Goal: Task Accomplishment & Management: Manage account settings

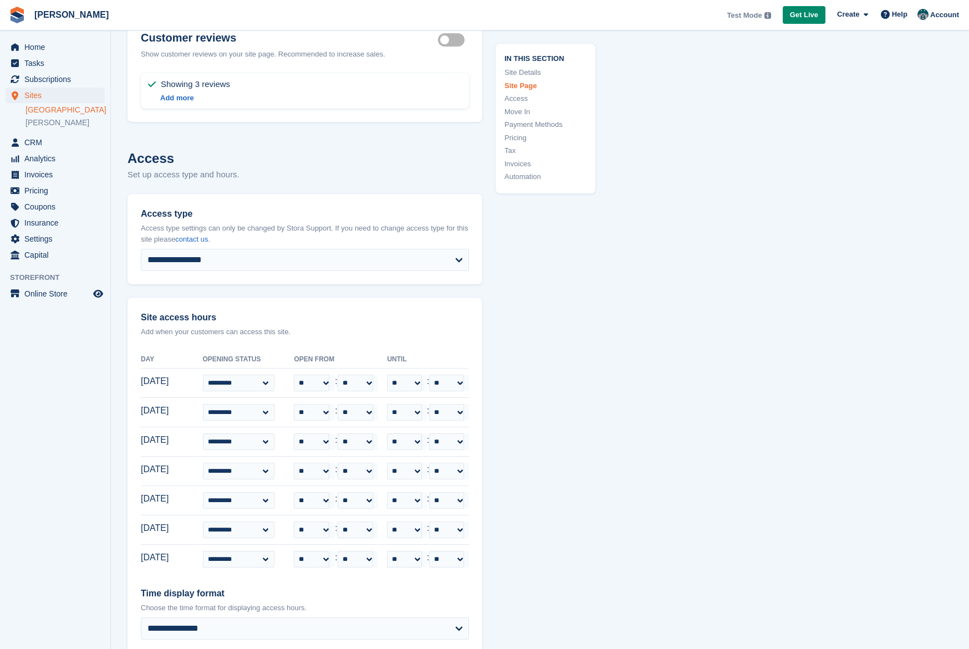
scroll to position [1917, 0]
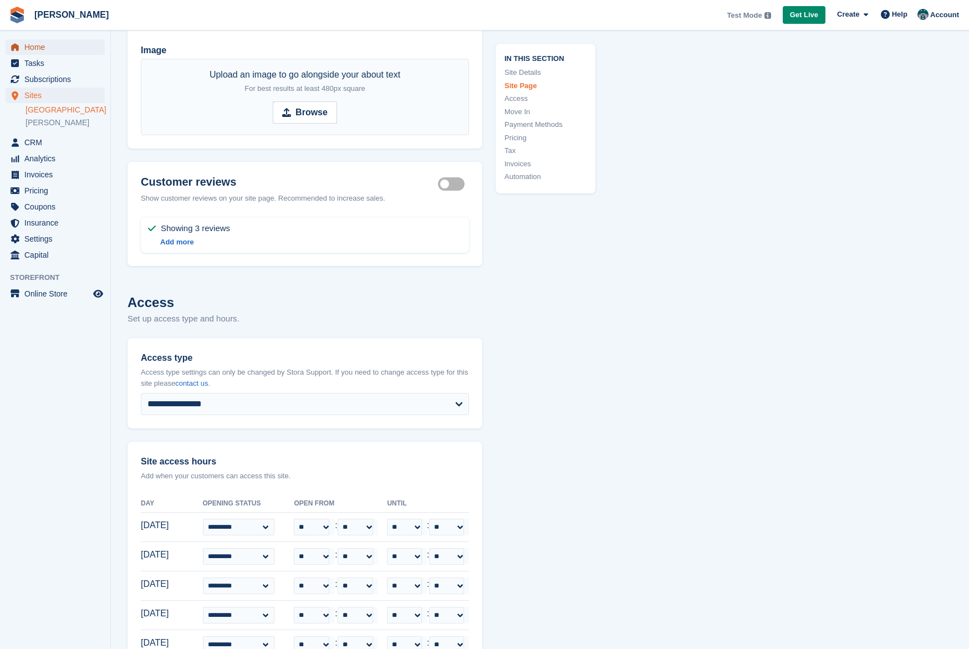
click at [30, 48] on span "Home" at bounding box center [57, 47] width 67 height 16
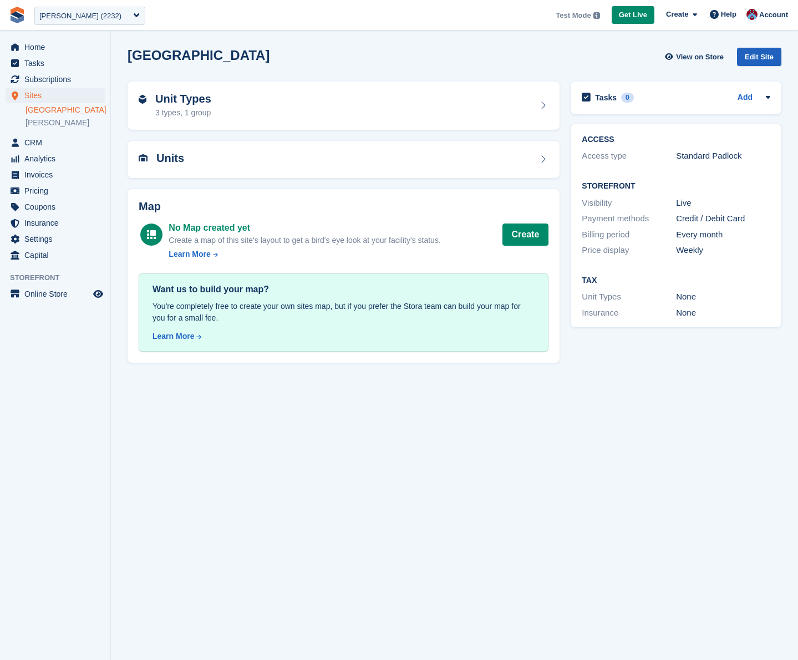
click at [766, 52] on div "Edit Site" at bounding box center [759, 57] width 44 height 18
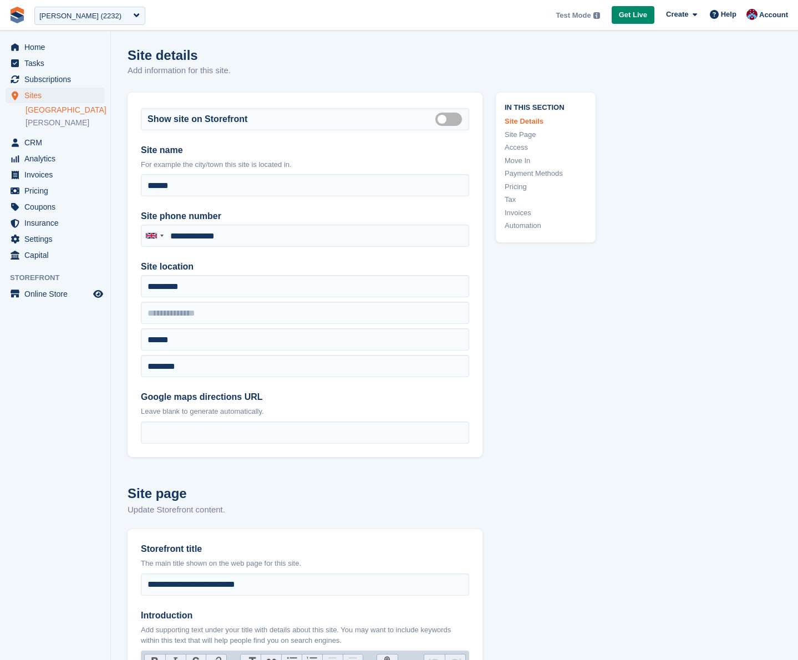
type input "**********"
click at [521, 144] on link "Access" at bounding box center [546, 147] width 82 height 11
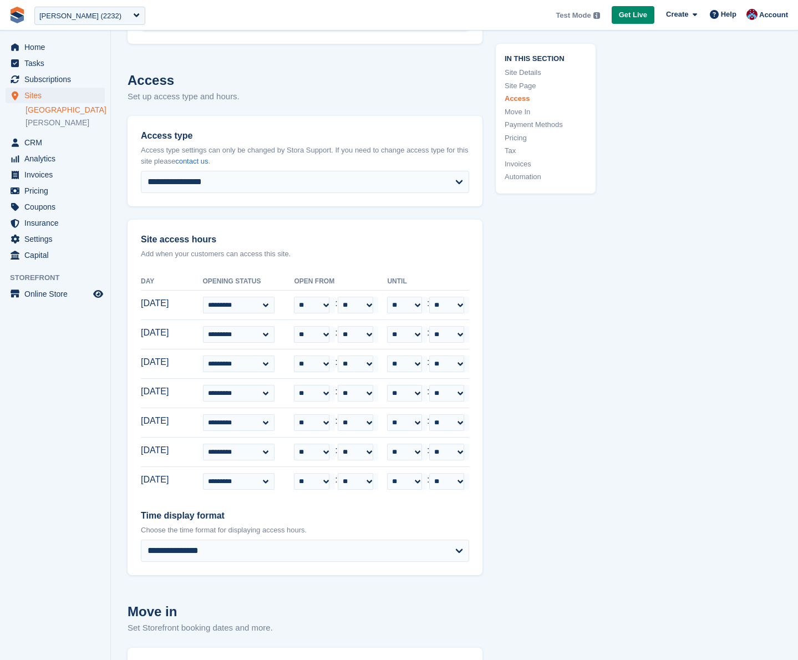
scroll to position [2178, 0]
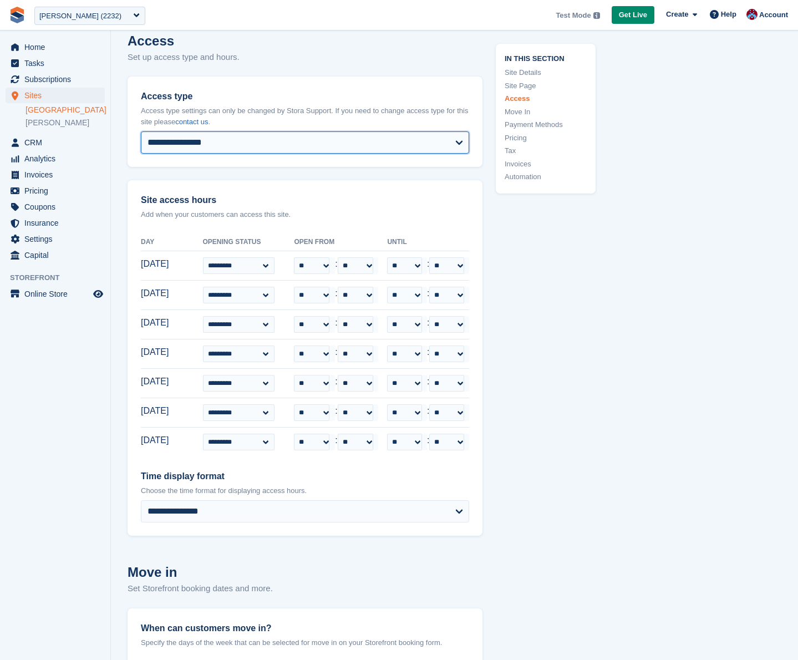
click at [437, 148] on select "**********" at bounding box center [305, 142] width 328 height 22
select select "**********"
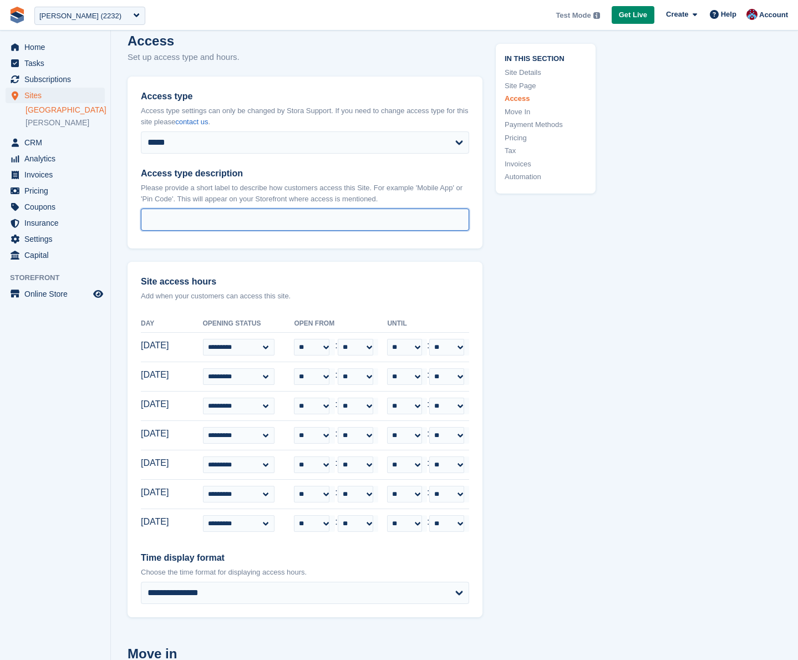
click at [265, 210] on input "Access type description" at bounding box center [305, 219] width 328 height 22
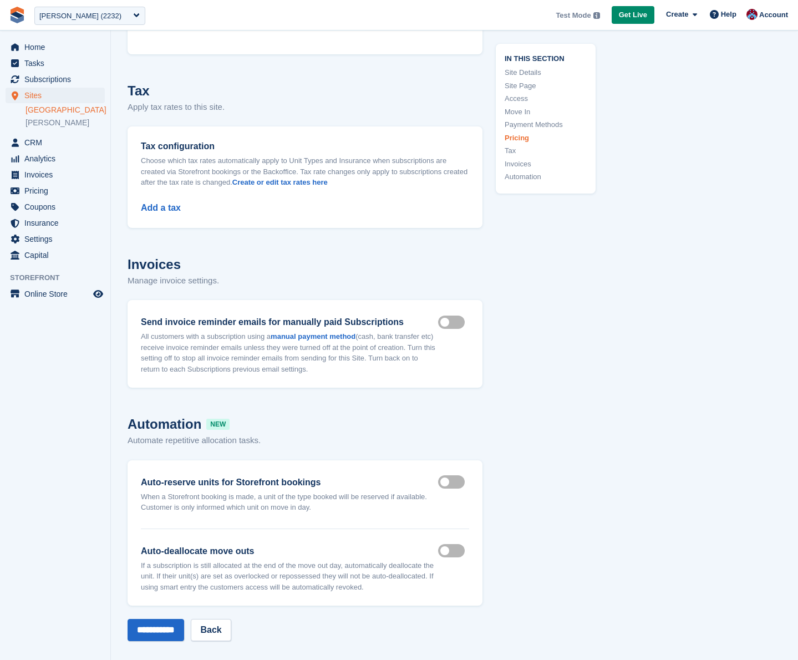
scroll to position [4364, 0]
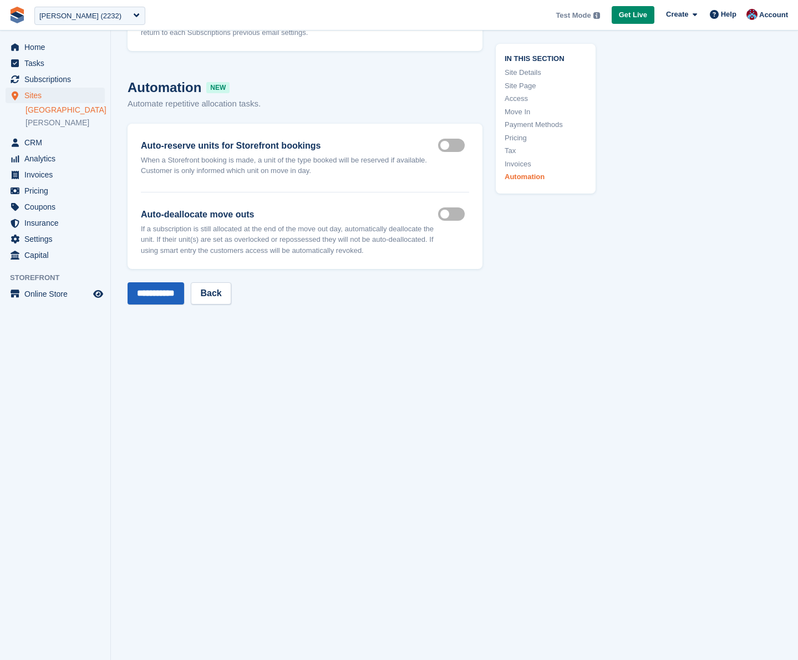
type input "**********"
click at [156, 293] on input "**********" at bounding box center [156, 293] width 57 height 22
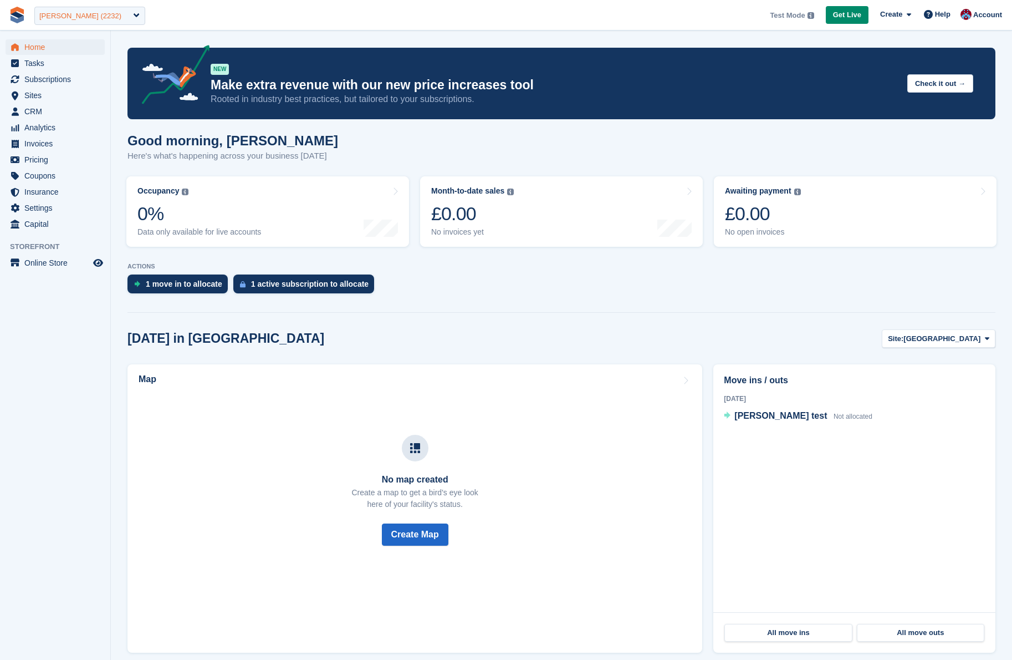
click at [116, 13] on div "MoveMate (2232)" at bounding box center [89, 16] width 111 height 18
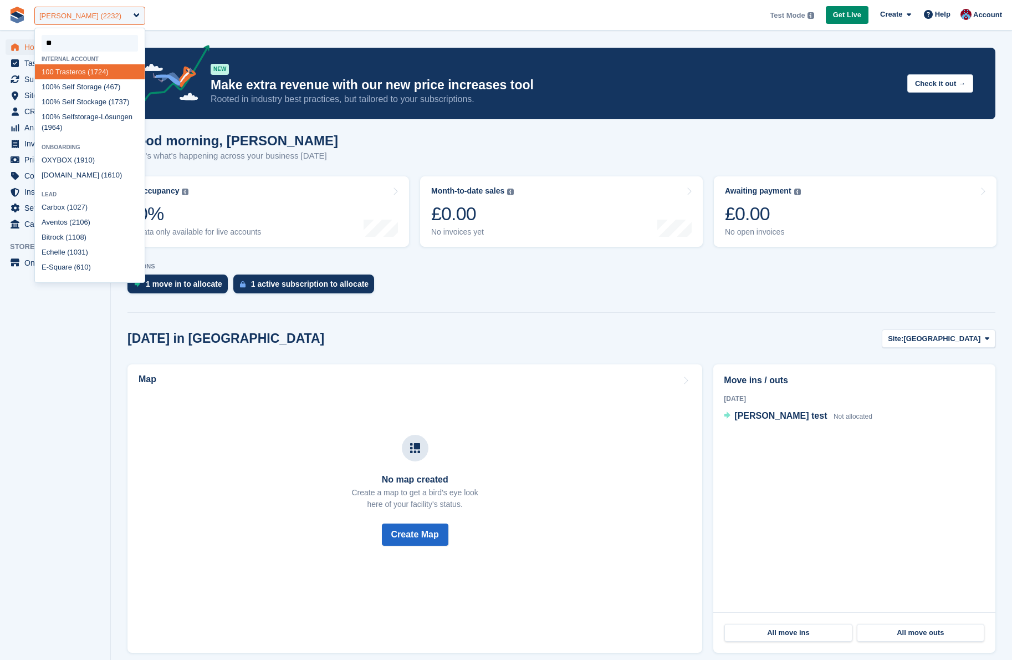
type input "***"
click at [84, 86] on div "100 % Self Storage (467)" at bounding box center [90, 86] width 110 height 15
select select "***"
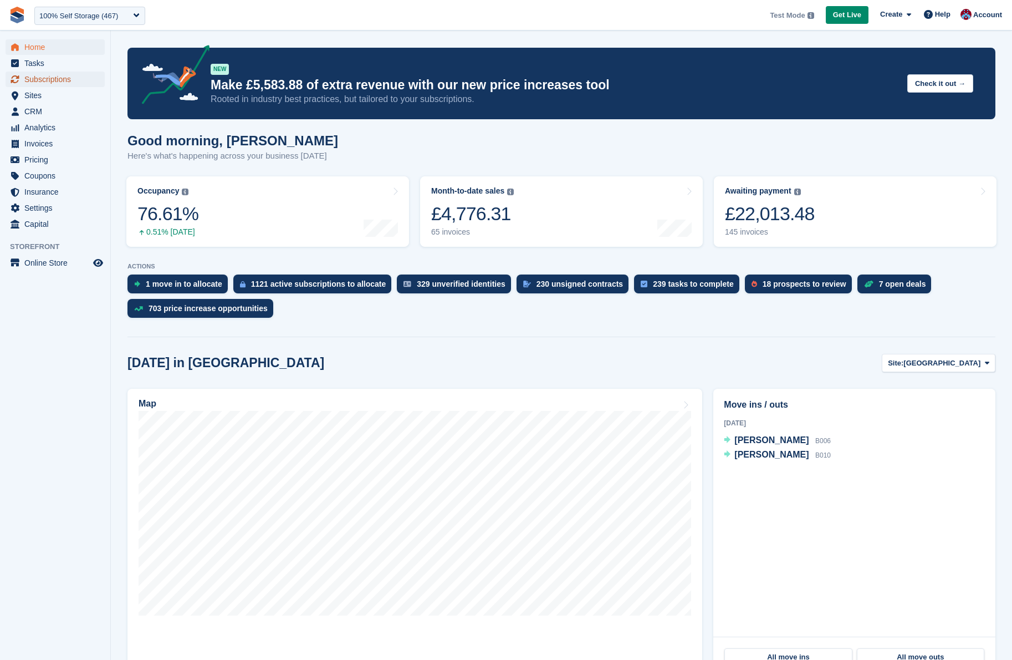
click at [53, 77] on span "Subscriptions" at bounding box center [57, 80] width 67 height 16
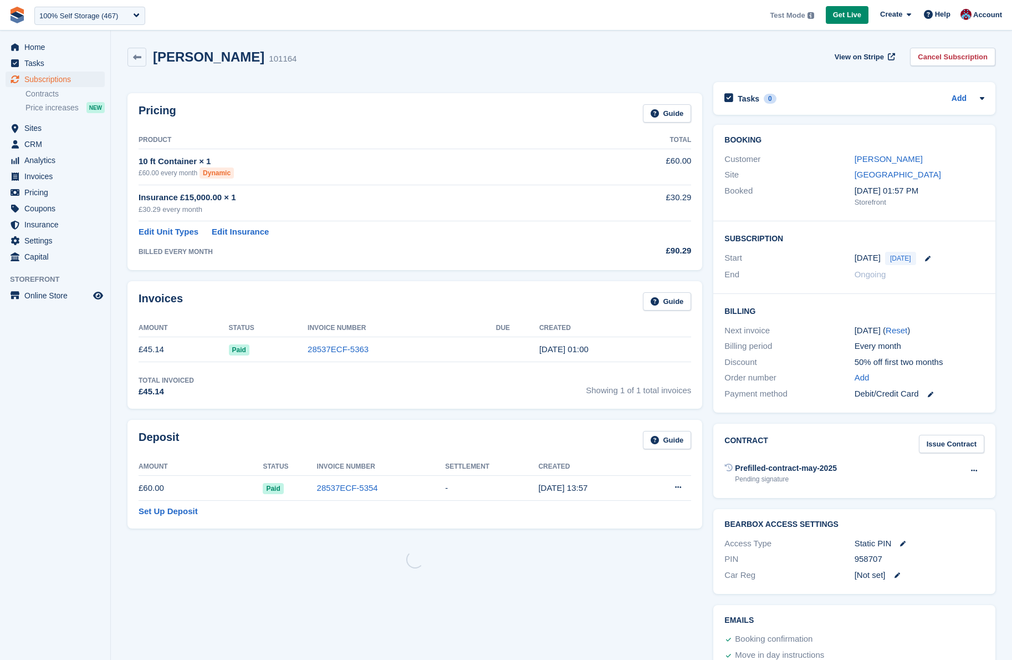
scroll to position [47, 0]
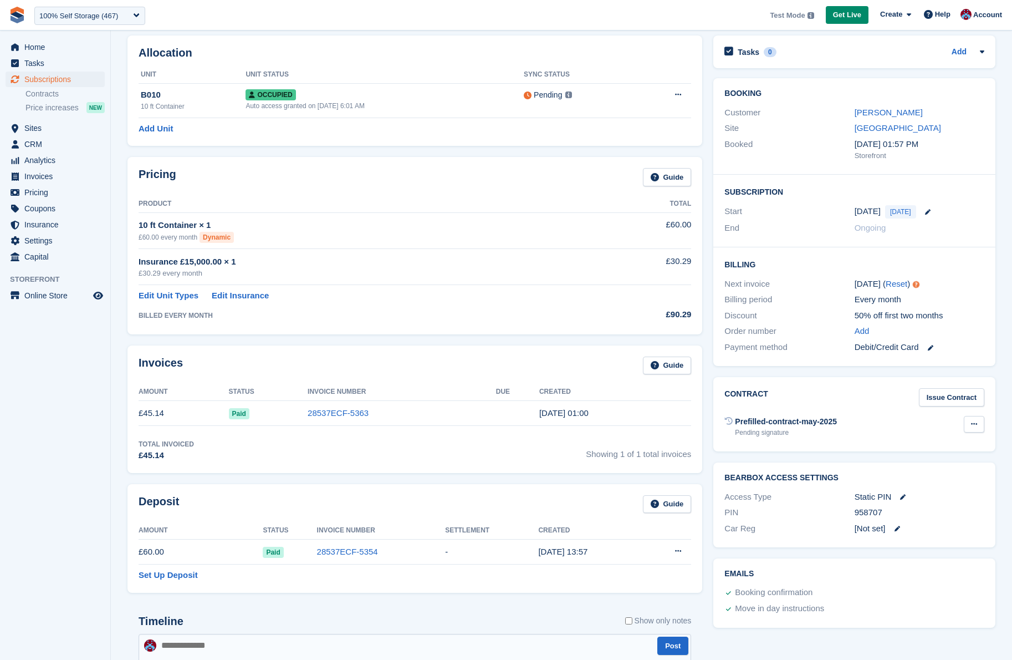
click at [975, 426] on icon at bounding box center [974, 423] width 6 height 7
click at [995, 422] on div "Contract Issue Contract Prefilled-contract-may-2025 Pending signature Void cont…" at bounding box center [855, 414] width 282 height 74
click at [971, 424] on button at bounding box center [974, 424] width 21 height 17
click at [993, 417] on div "Contract Issue Contract Prefilled-contract-may-2025 Pending signature Void cont…" at bounding box center [855, 414] width 282 height 74
click at [975, 425] on icon at bounding box center [974, 423] width 6 height 7
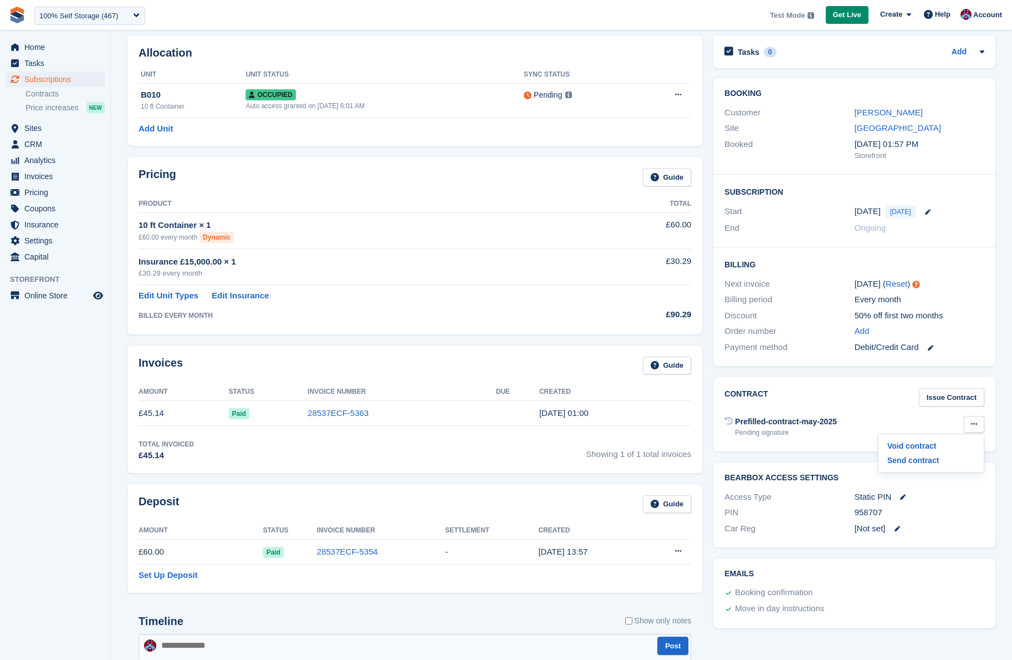
click at [996, 417] on div "Contract Issue Contract Prefilled-contract-may-2025 Pending signature Void cont…" at bounding box center [854, 413] width 293 height 85
click at [971, 426] on icon at bounding box center [974, 423] width 6 height 7
click at [991, 419] on div "Contract Issue Contract Prefilled-contract-may-2025 Pending signature Void cont…" at bounding box center [855, 414] width 282 height 74
click at [981, 421] on button at bounding box center [974, 424] width 21 height 17
click at [990, 413] on div "Contract Issue Contract Prefilled-contract-may-2025 Pending signature Void cont…" at bounding box center [855, 414] width 282 height 74
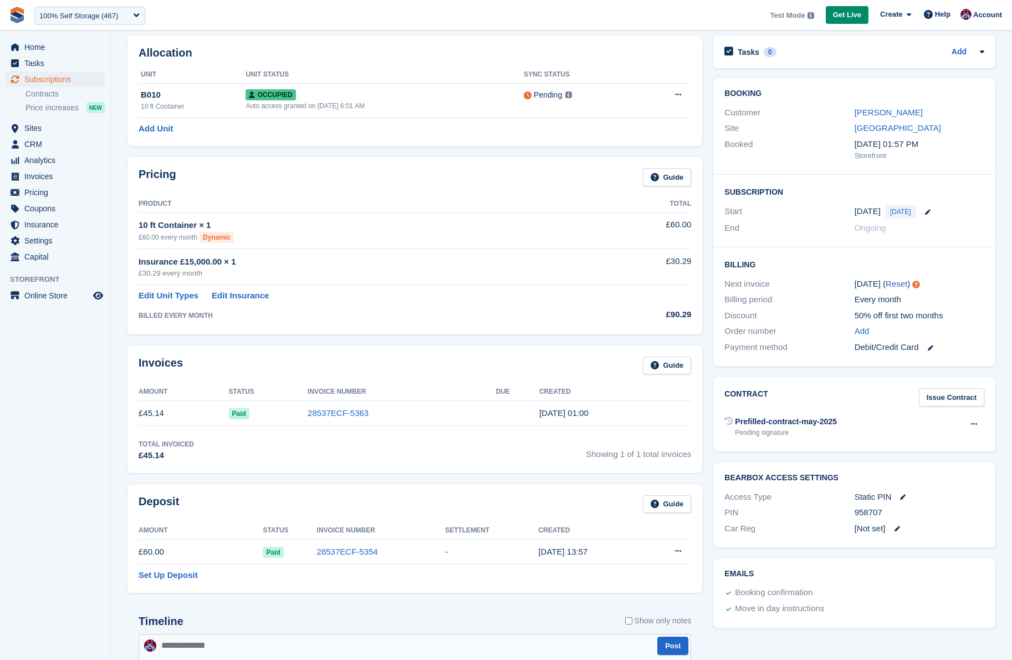
scroll to position [0, 0]
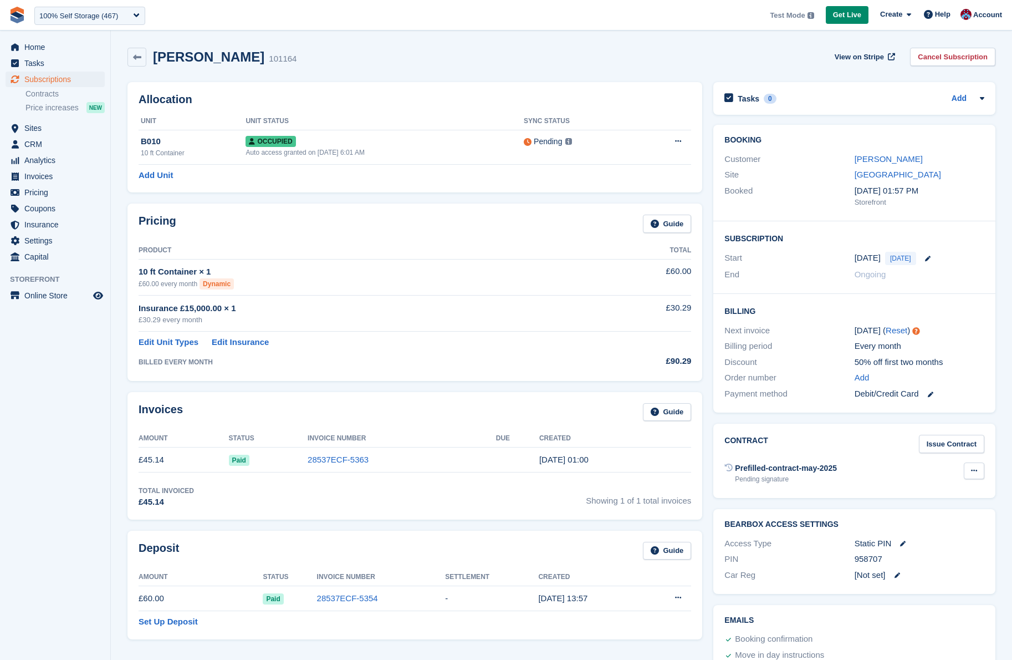
click at [971, 471] on icon at bounding box center [974, 470] width 6 height 7
click at [46, 95] on link "Contracts" at bounding box center [65, 94] width 79 height 11
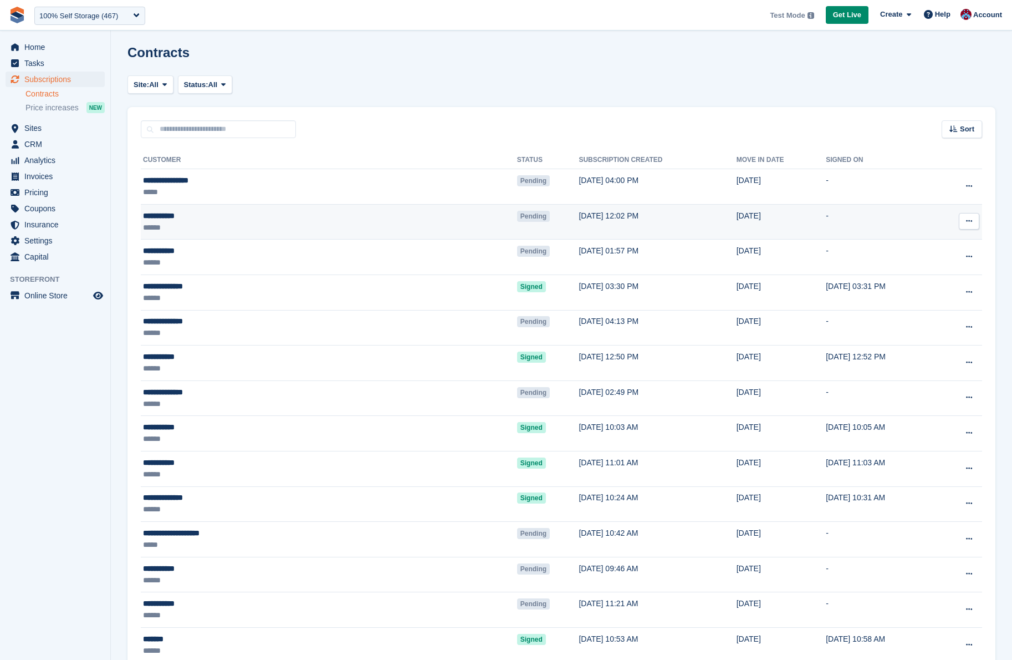
click at [973, 220] on button at bounding box center [969, 221] width 21 height 17
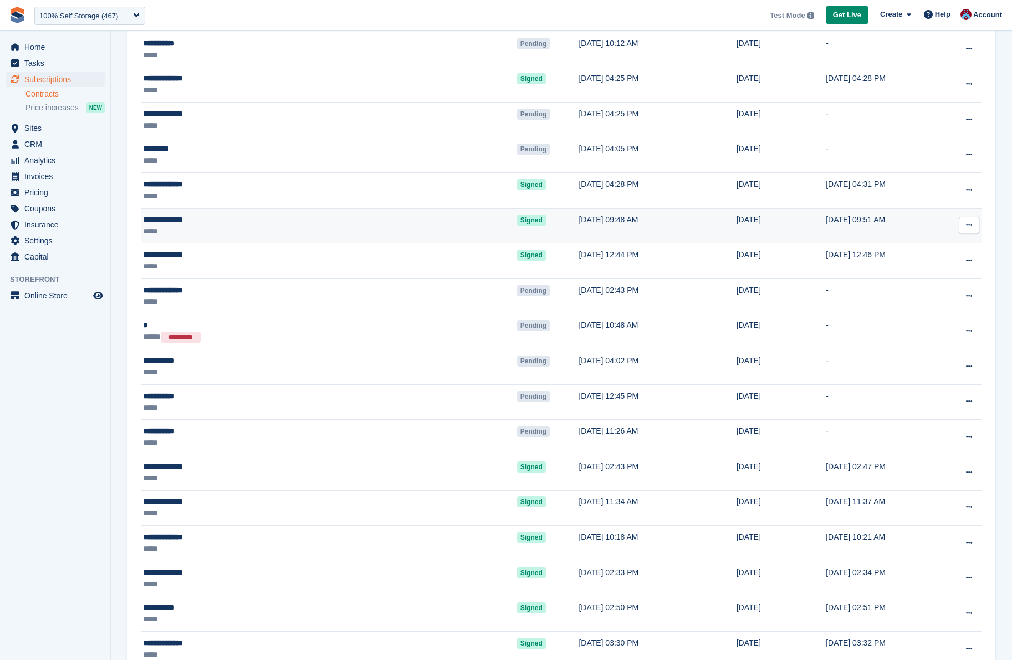
scroll to position [955, 0]
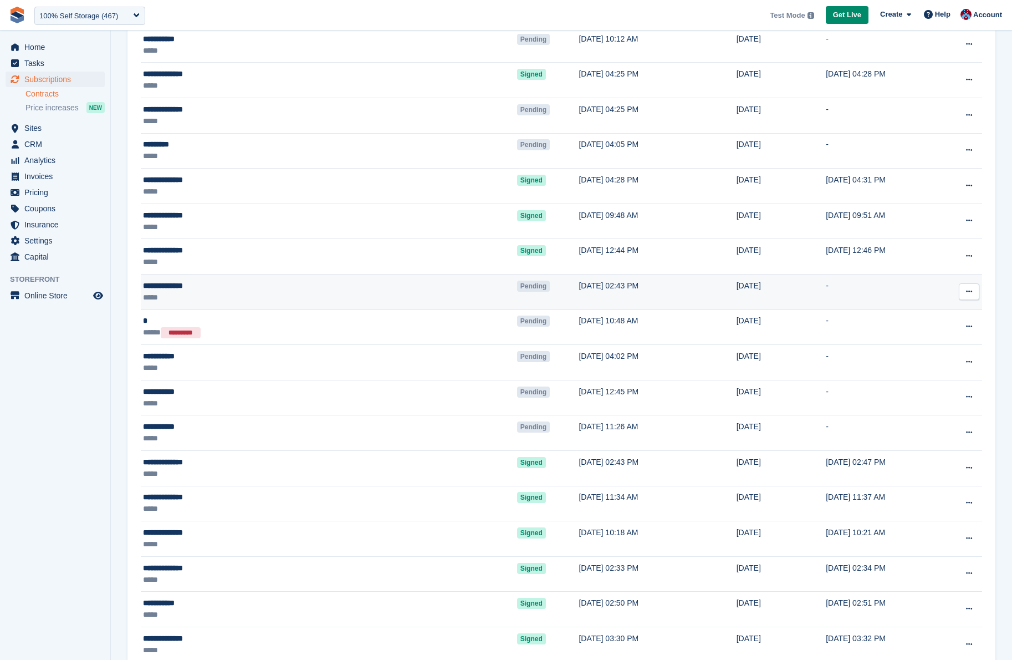
click at [970, 292] on icon at bounding box center [969, 291] width 6 height 7
click at [974, 288] on button at bounding box center [969, 291] width 21 height 17
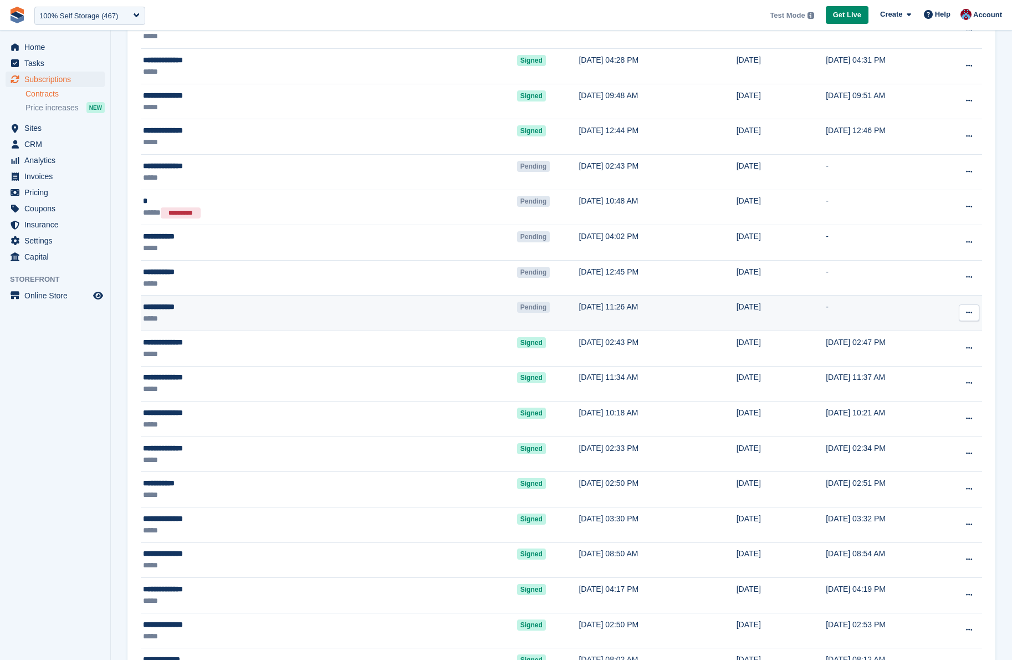
scroll to position [1085, 0]
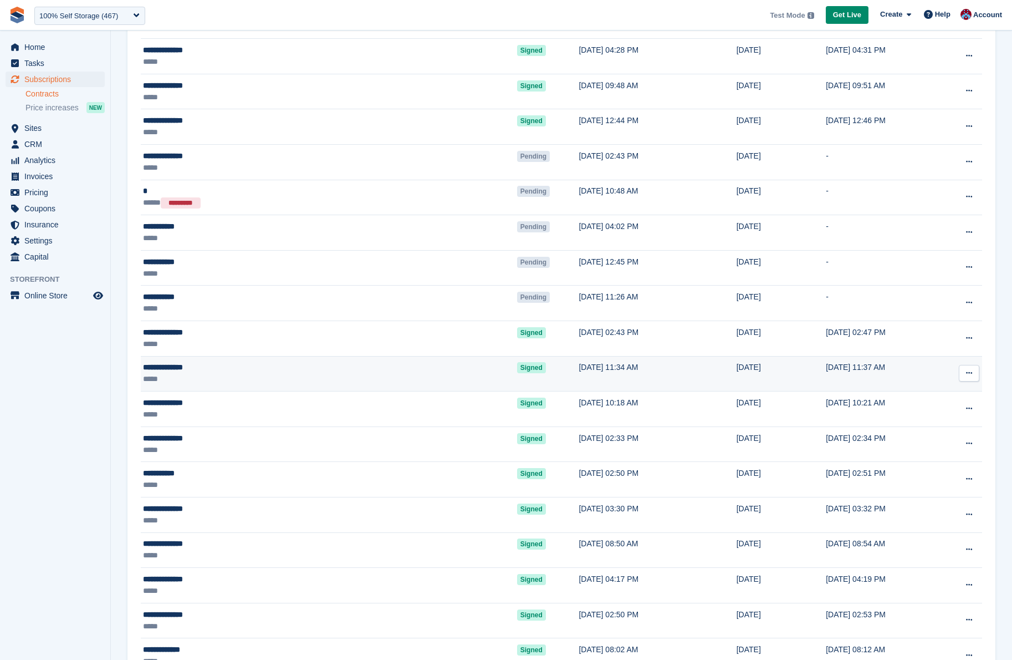
click at [971, 379] on button at bounding box center [969, 373] width 21 height 17
click at [975, 370] on button at bounding box center [969, 373] width 21 height 17
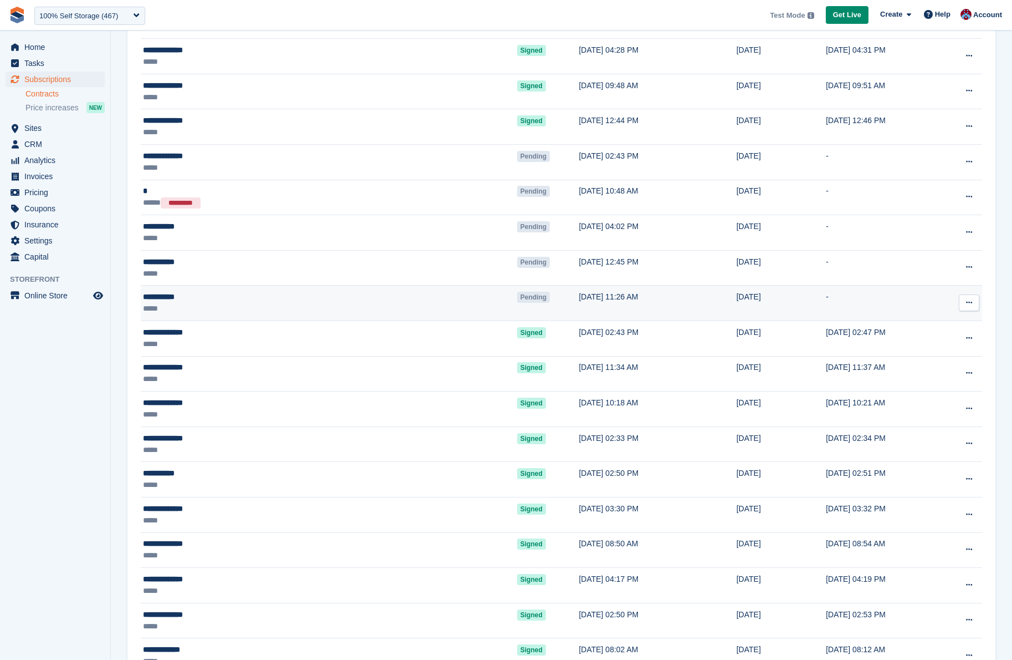
click at [967, 298] on button at bounding box center [969, 302] width 21 height 17
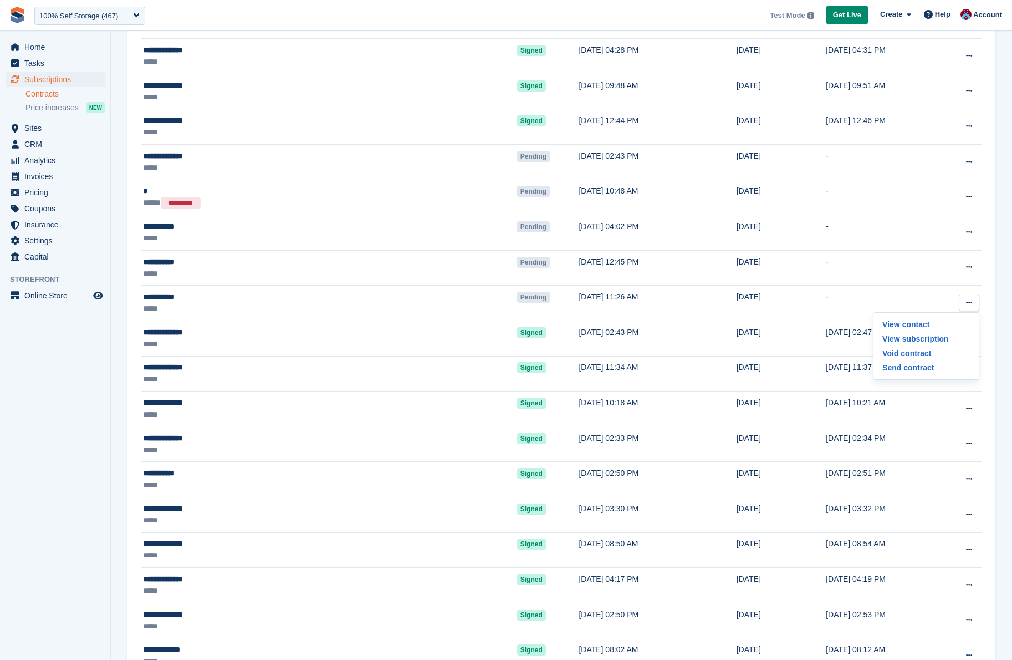
click at [97, 482] on aside "Home Tasks Subscriptions Subscriptions Subscriptions Contracts Price increases …" at bounding box center [55, 332] width 110 height 604
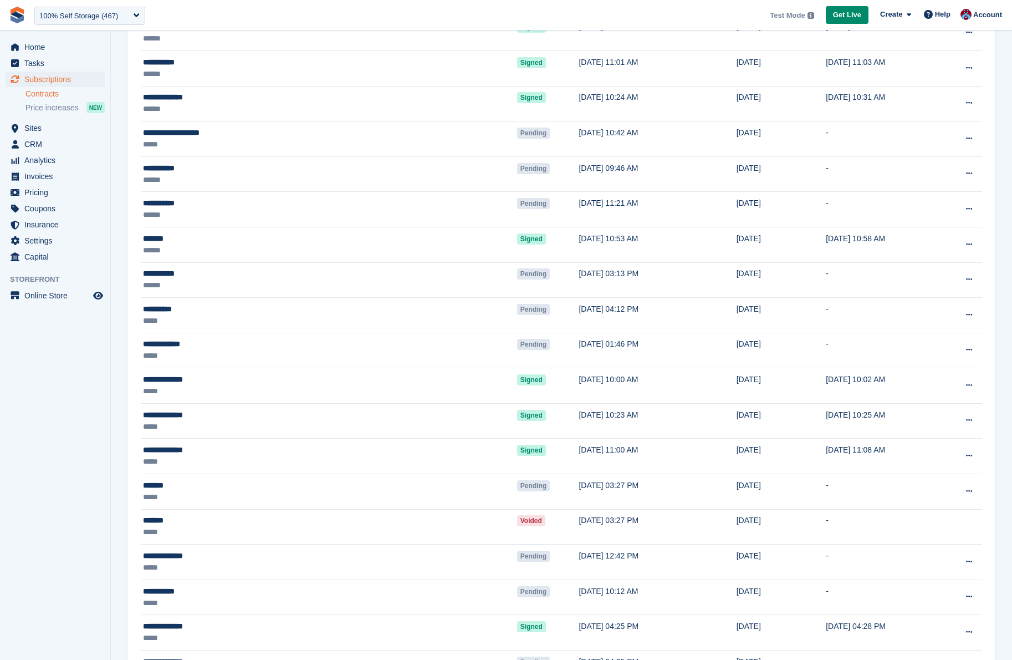
scroll to position [0, 0]
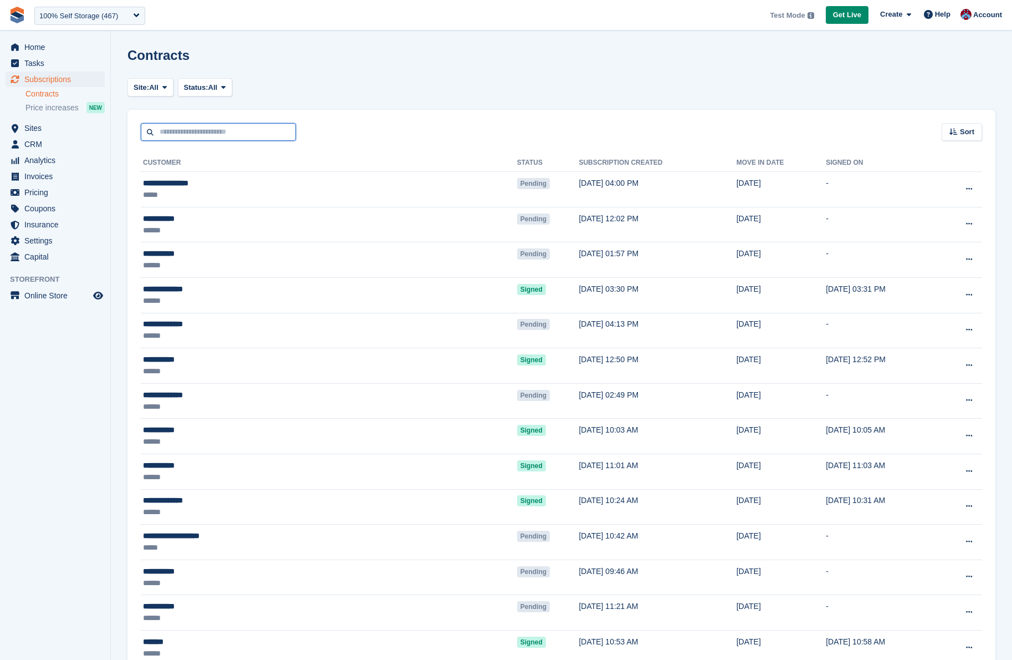
click at [211, 134] on input "text" at bounding box center [218, 132] width 155 height 18
type input "*****"
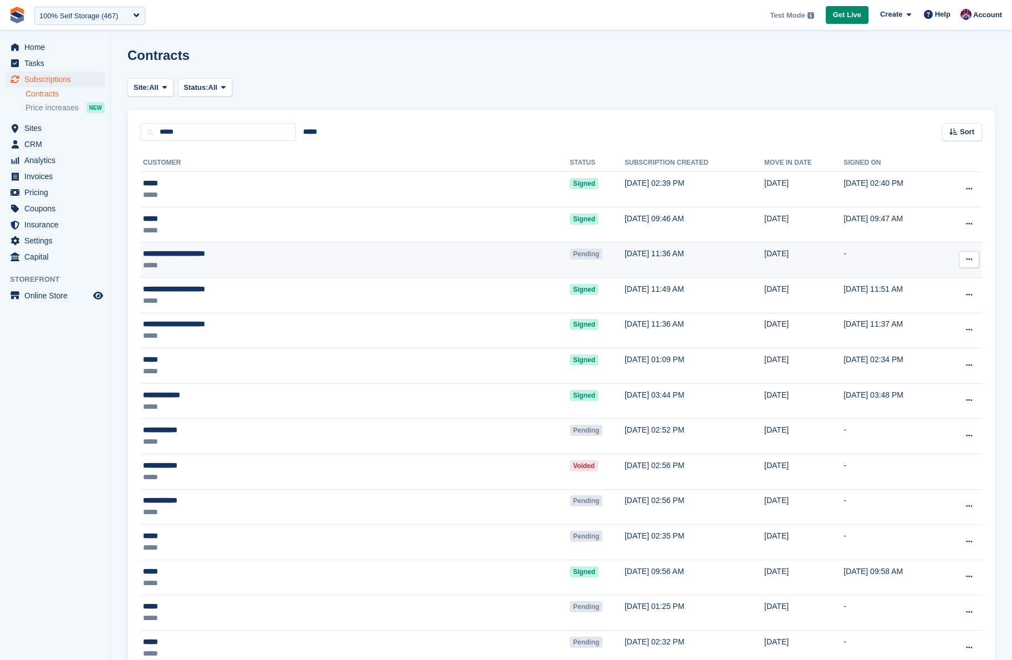
click at [969, 257] on icon at bounding box center [969, 259] width 6 height 7
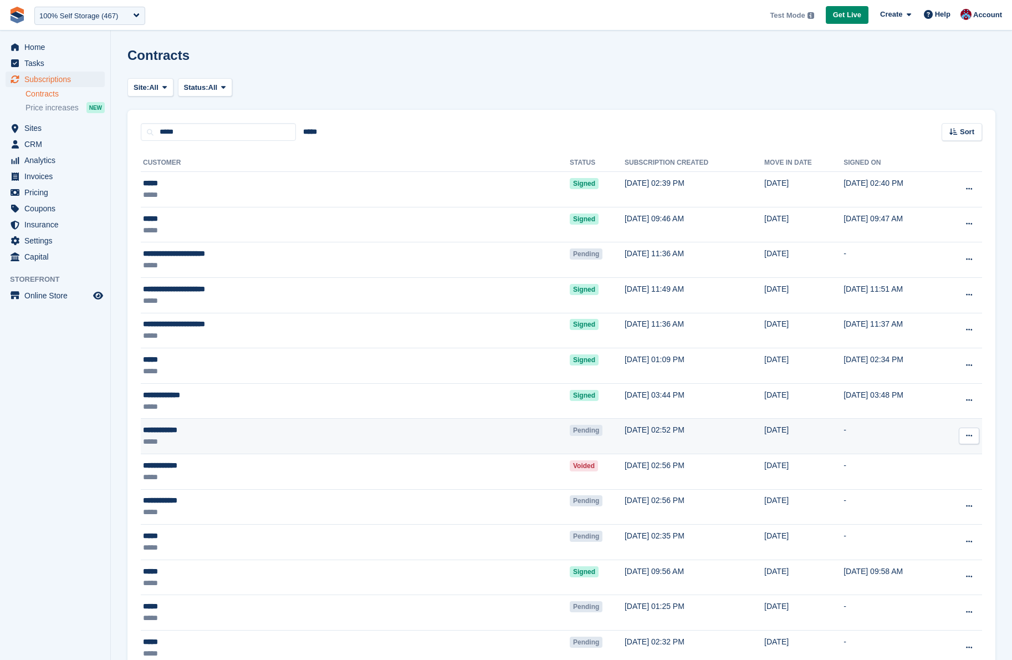
click at [972, 436] on icon at bounding box center [969, 435] width 6 height 7
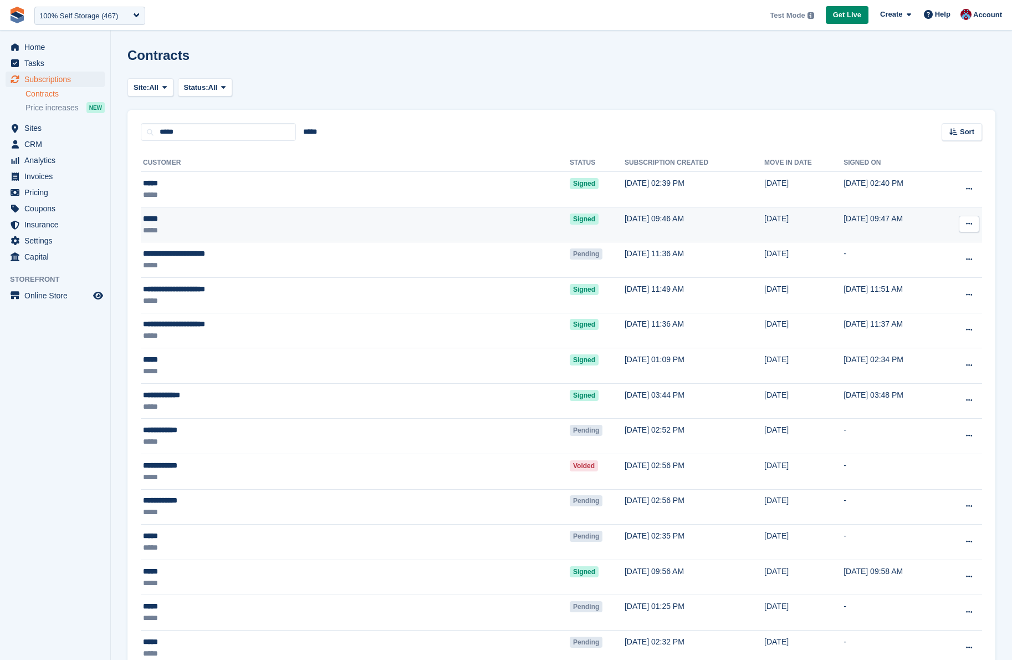
click at [976, 229] on button at bounding box center [969, 224] width 21 height 17
click at [975, 226] on button at bounding box center [969, 224] width 21 height 17
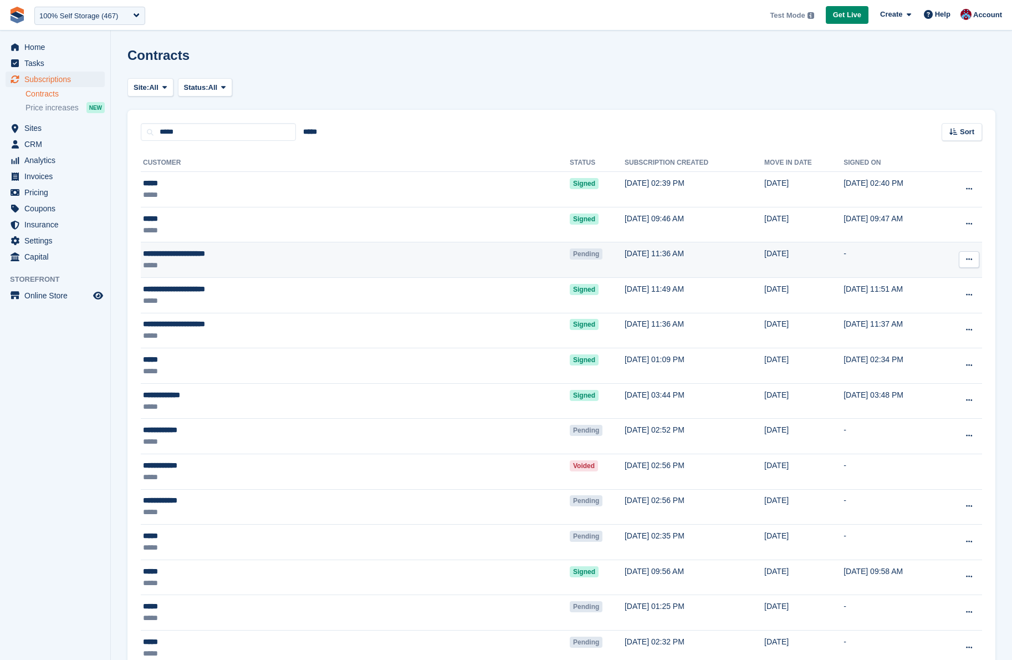
click at [972, 263] on button at bounding box center [969, 259] width 21 height 17
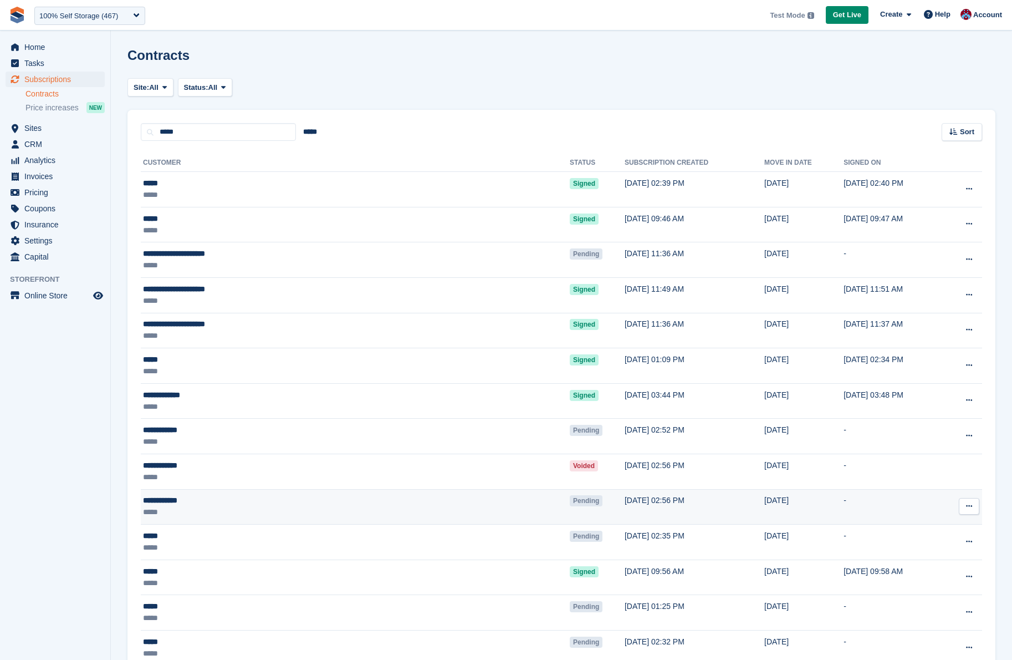
click at [971, 511] on button at bounding box center [969, 506] width 21 height 17
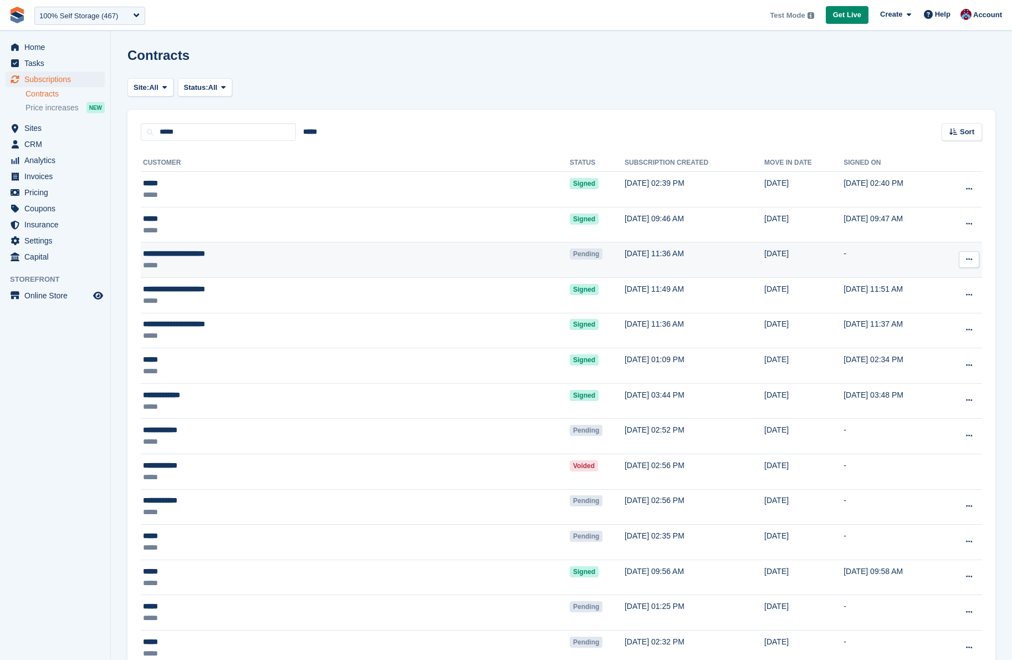
click at [895, 260] on td "-" at bounding box center [894, 259] width 100 height 35
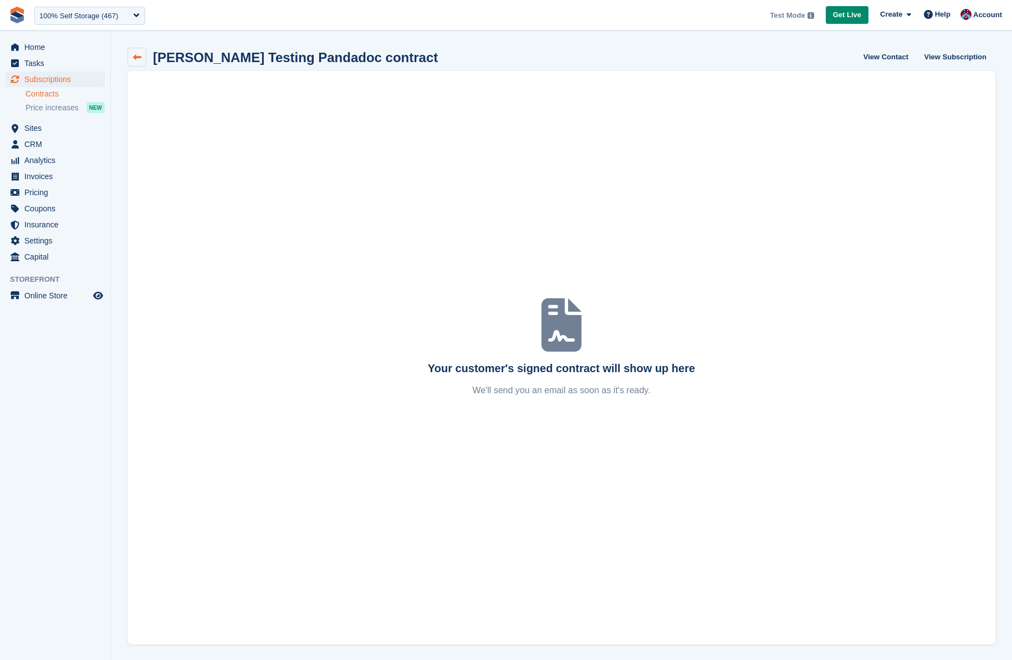
click at [141, 59] on link at bounding box center [137, 57] width 19 height 19
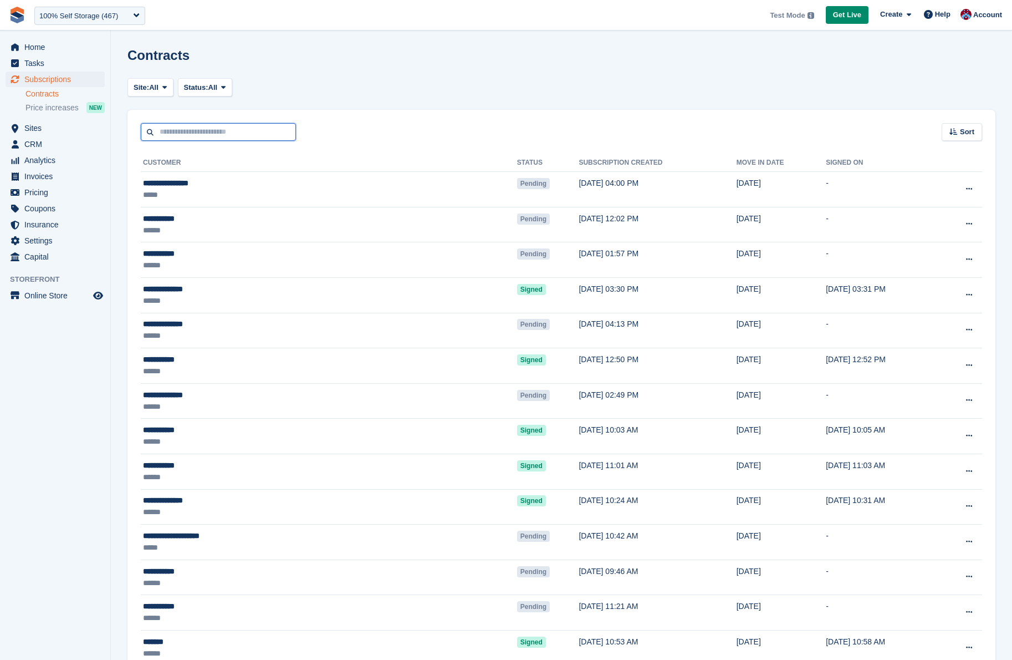
click at [202, 131] on input "text" at bounding box center [218, 132] width 155 height 18
type input "*****"
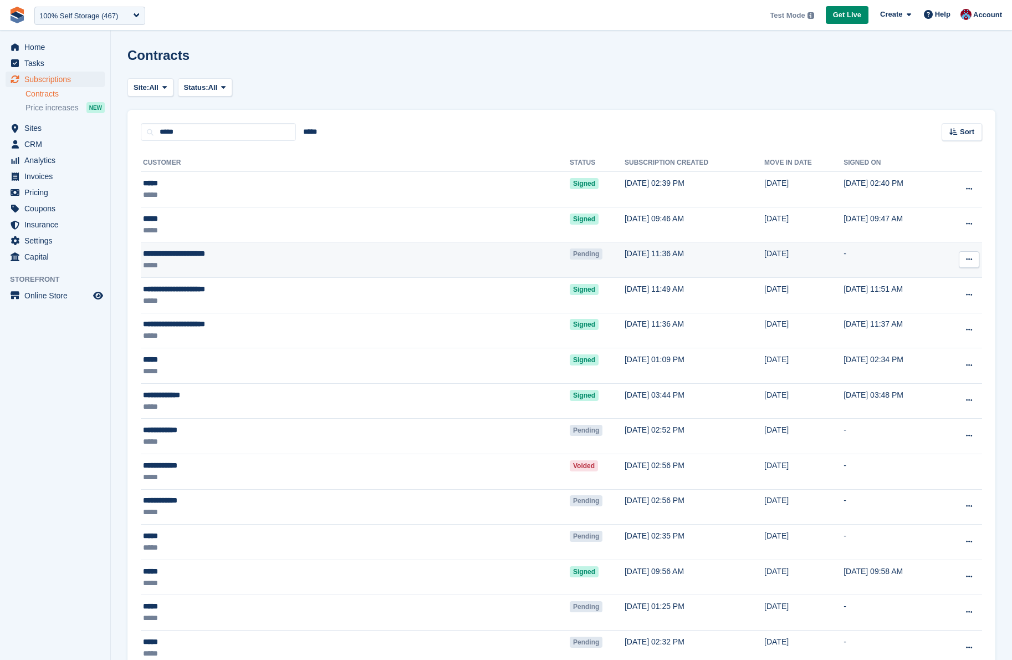
click at [971, 259] on icon at bounding box center [969, 259] width 6 height 7
click at [976, 257] on button at bounding box center [969, 259] width 21 height 17
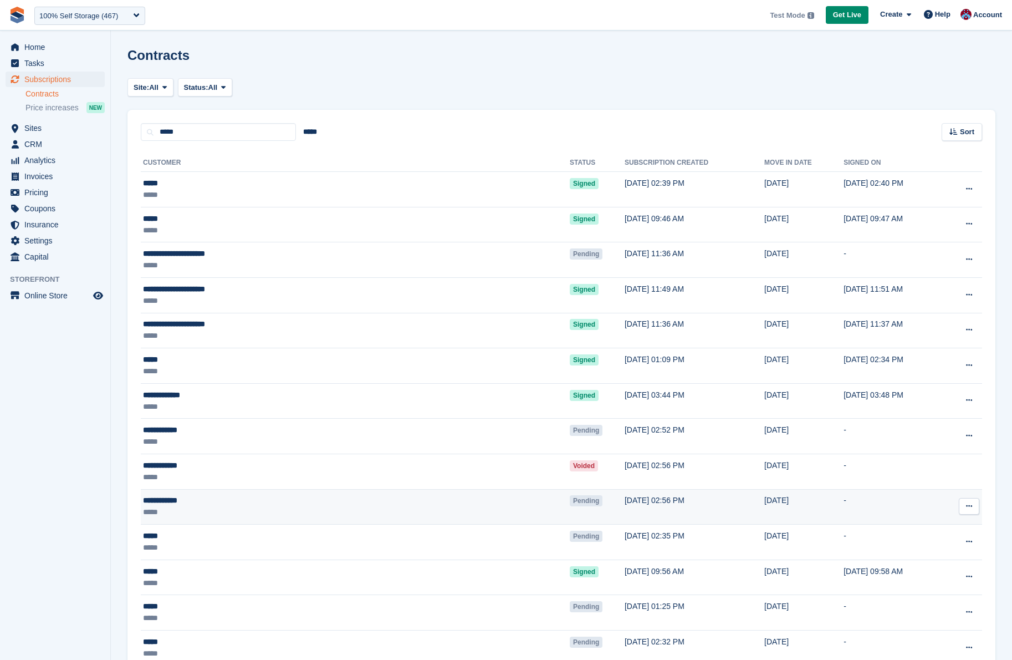
click at [968, 506] on icon at bounding box center [969, 505] width 6 height 7
click at [923, 576] on p "Send contract" at bounding box center [926, 571] width 96 height 14
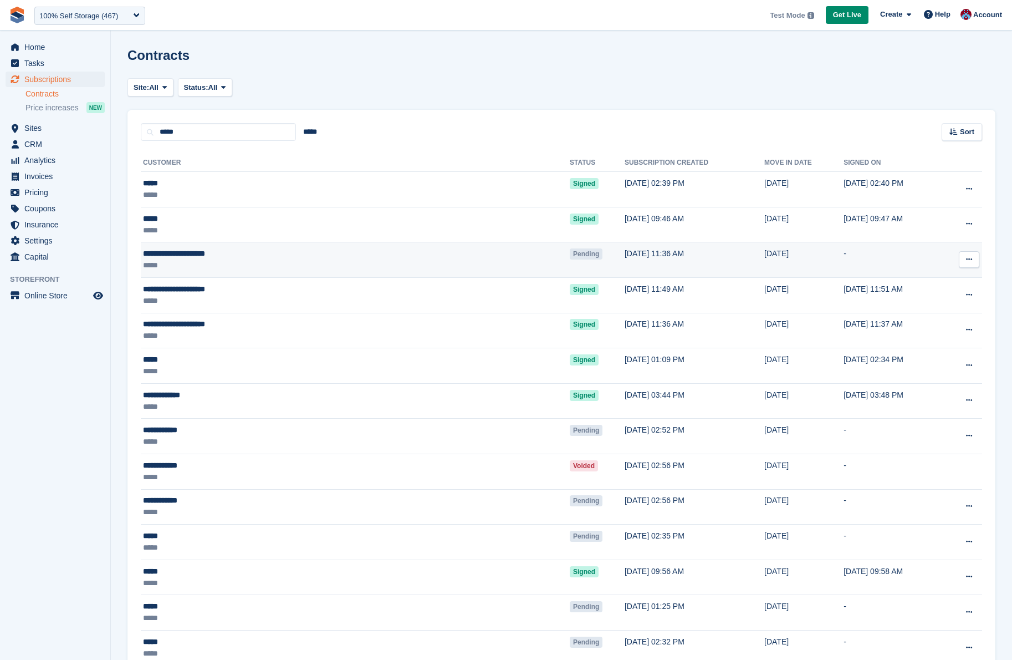
click at [965, 261] on button at bounding box center [969, 259] width 21 height 17
click at [910, 327] on p "Send reminder" at bounding box center [926, 324] width 96 height 14
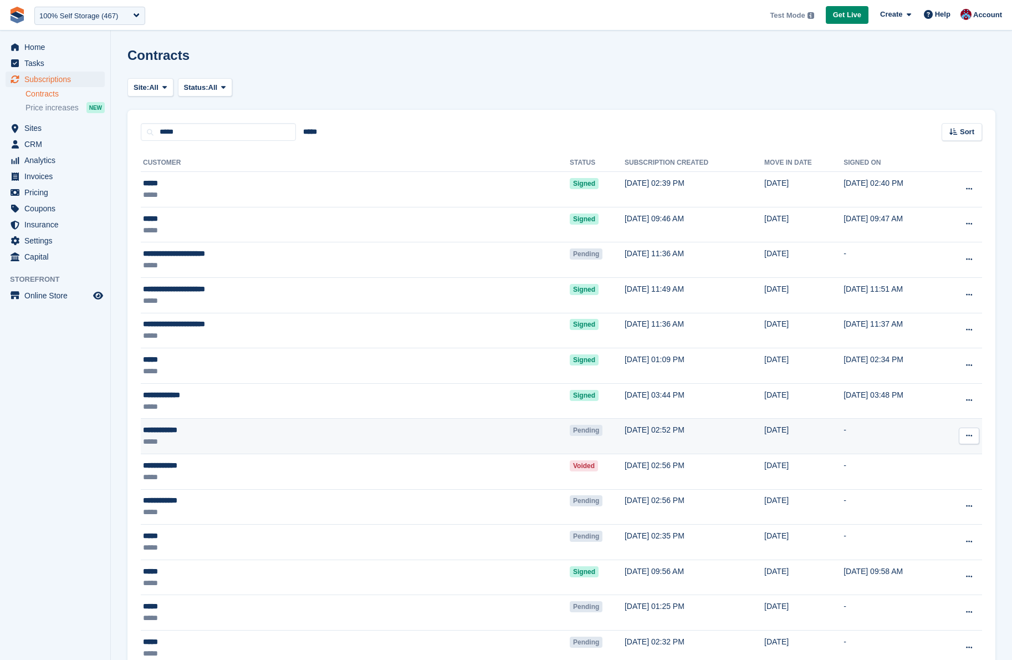
click at [972, 434] on icon at bounding box center [969, 435] width 6 height 7
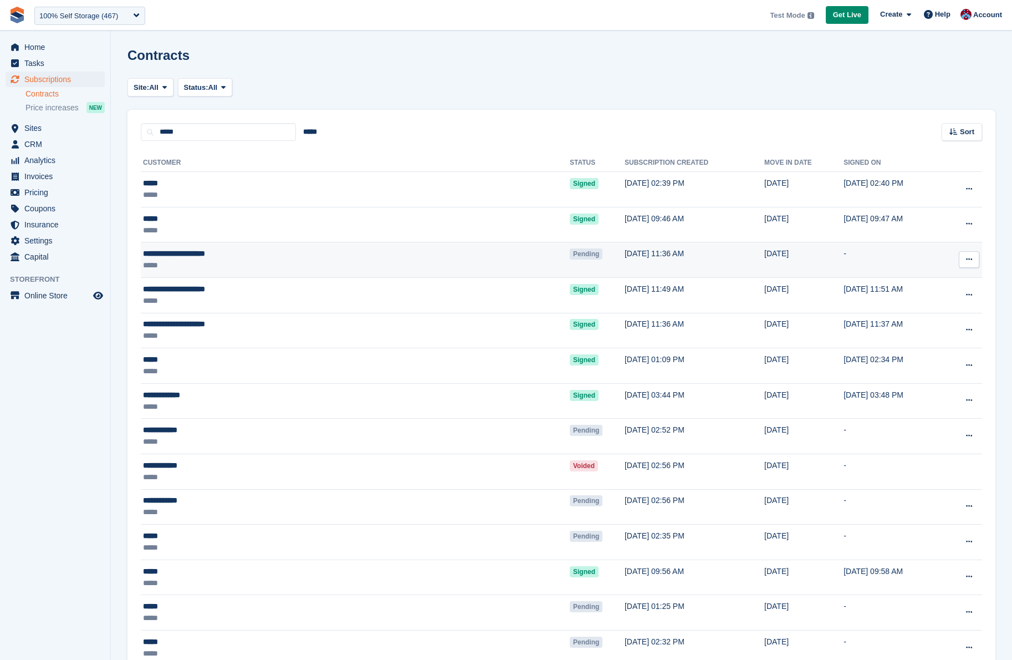
click at [974, 258] on button at bounding box center [969, 259] width 21 height 17
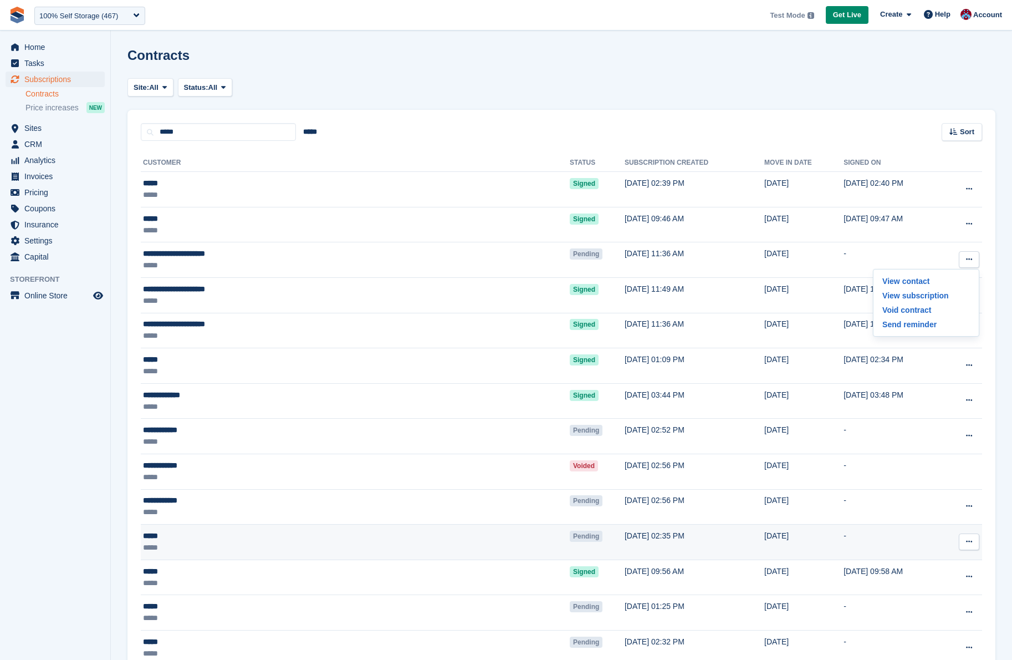
scroll to position [1, 0]
click at [965, 541] on button at bounding box center [969, 541] width 21 height 17
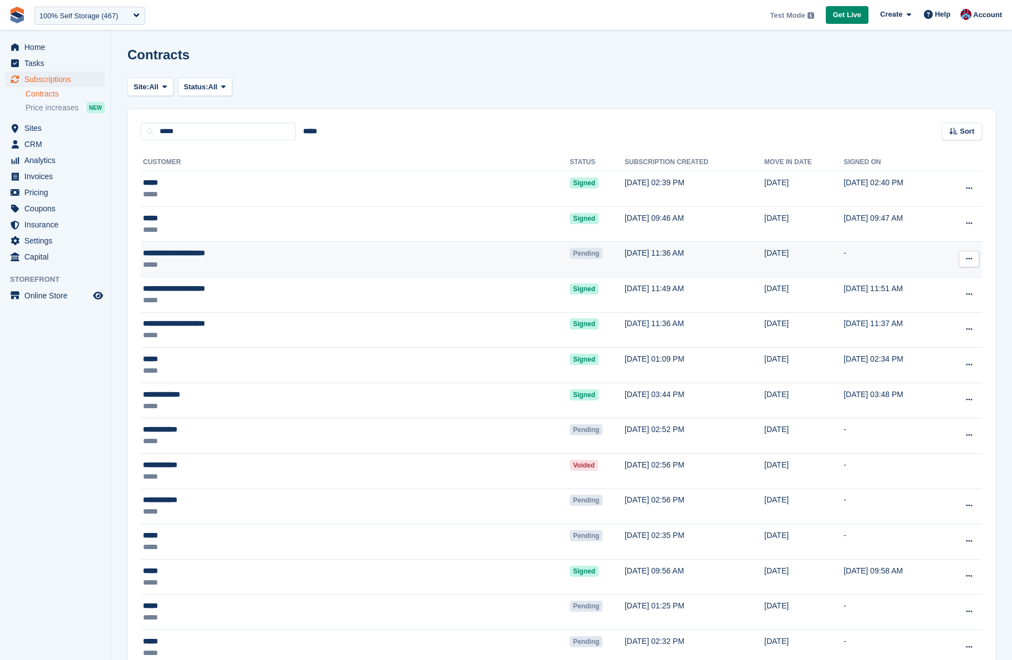
click at [971, 256] on icon at bounding box center [969, 258] width 6 height 7
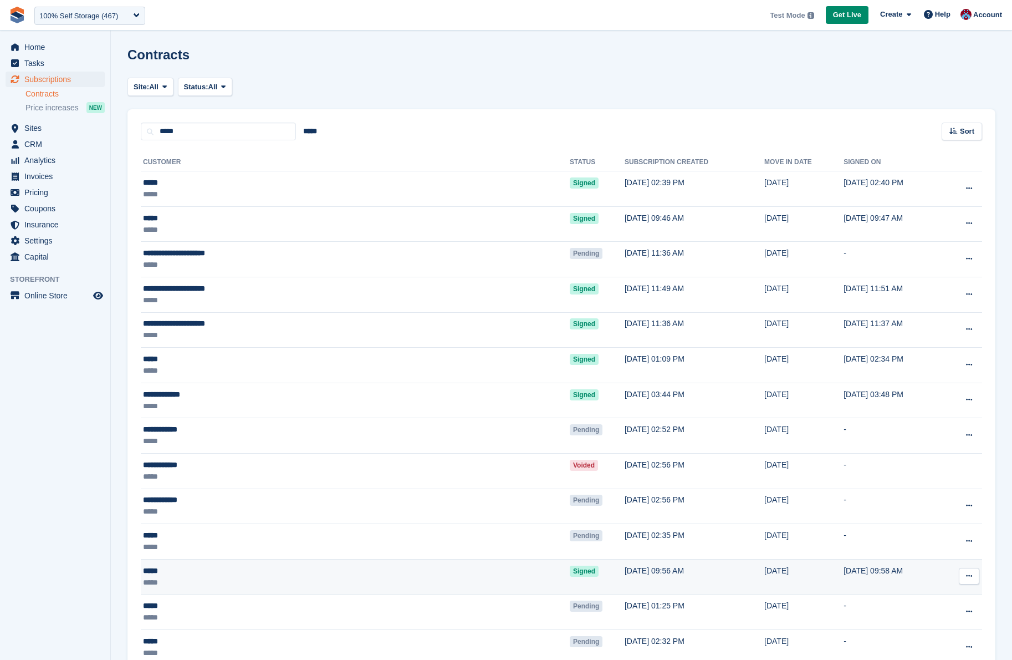
click at [966, 575] on icon at bounding box center [969, 575] width 6 height 7
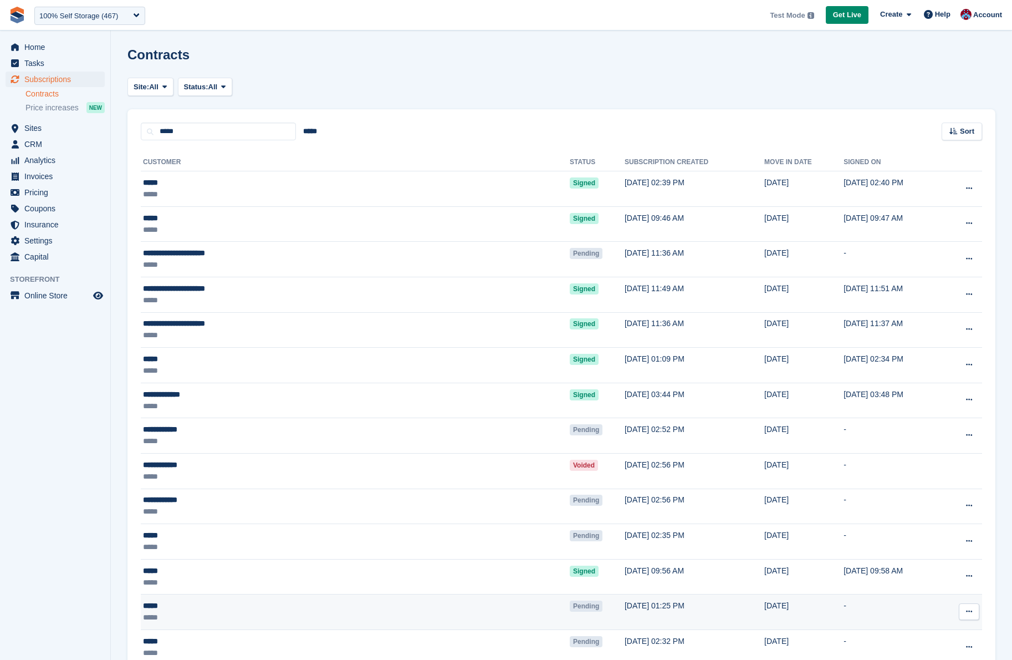
click at [968, 612] on icon at bounding box center [969, 611] width 6 height 7
click at [625, 617] on td "30 Apr, 01:25 PM" at bounding box center [695, 611] width 140 height 35
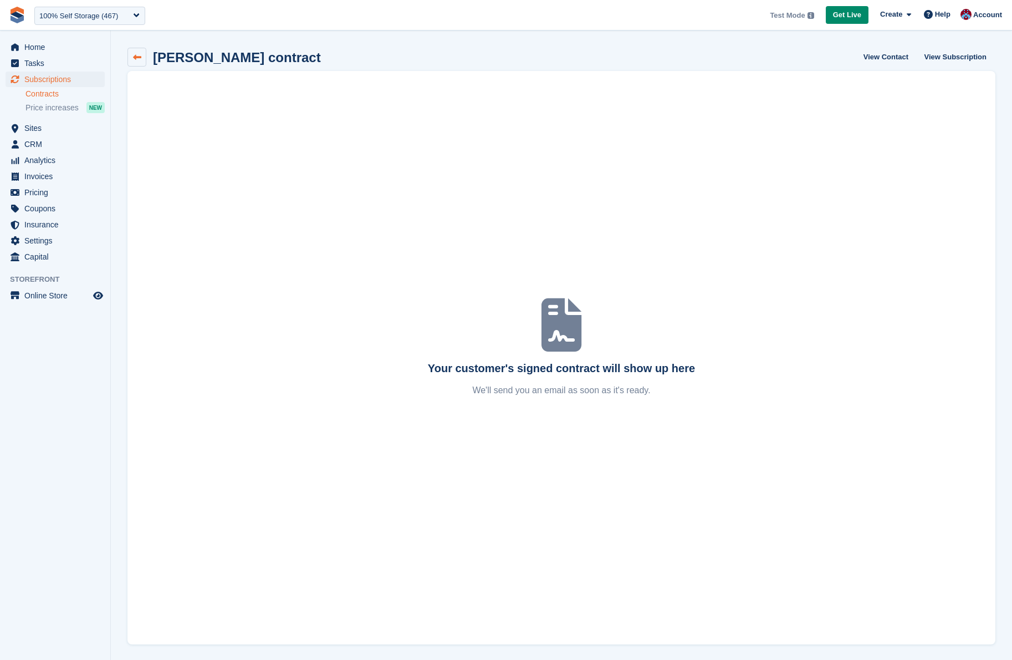
click at [144, 55] on link at bounding box center [137, 57] width 19 height 19
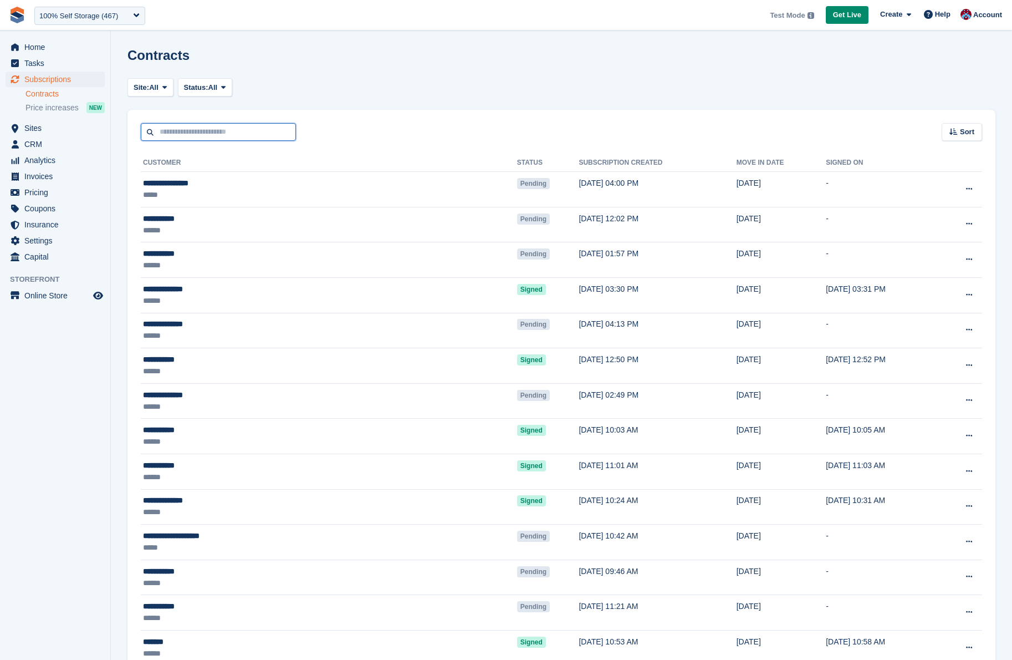
click at [231, 128] on input "text" at bounding box center [218, 132] width 155 height 18
type input "*****"
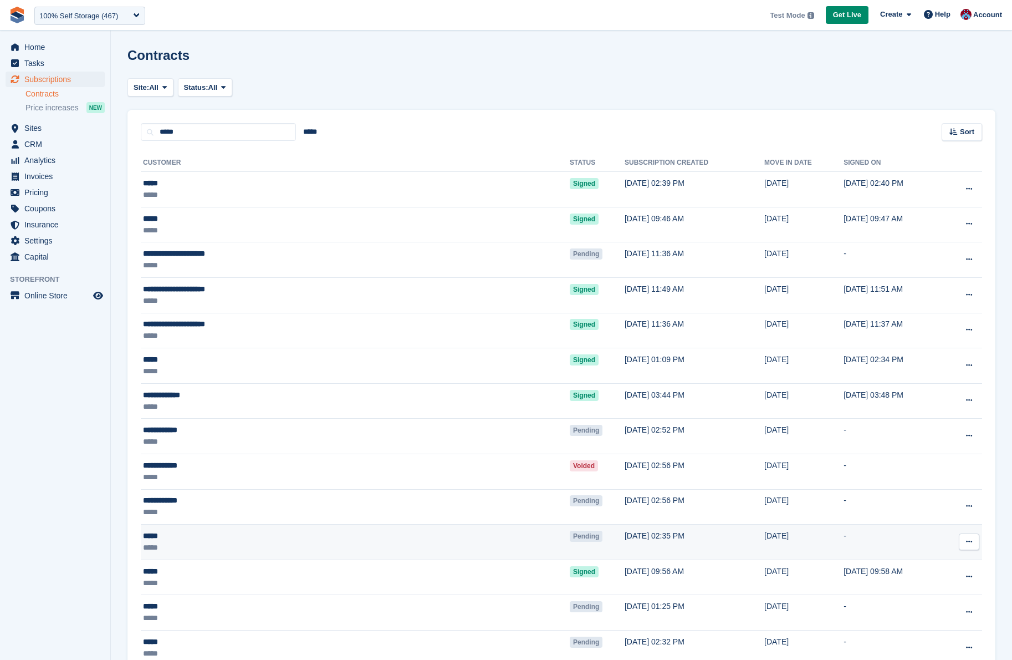
click at [972, 541] on icon at bounding box center [969, 541] width 6 height 7
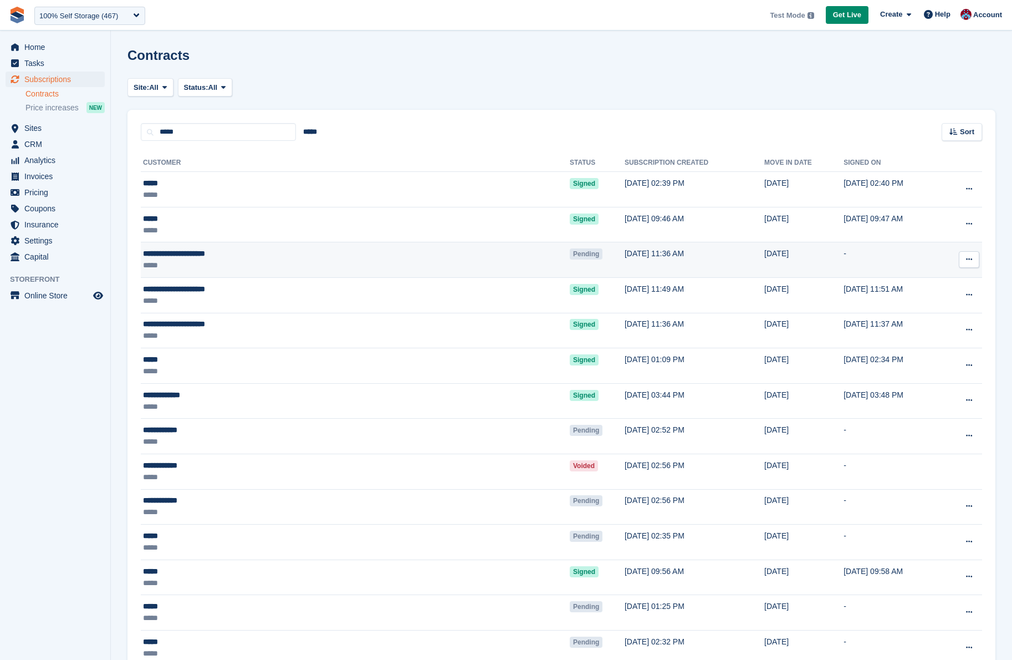
click at [972, 261] on icon at bounding box center [969, 259] width 6 height 7
click at [970, 258] on icon at bounding box center [969, 259] width 6 height 7
click at [976, 258] on button at bounding box center [969, 259] width 21 height 17
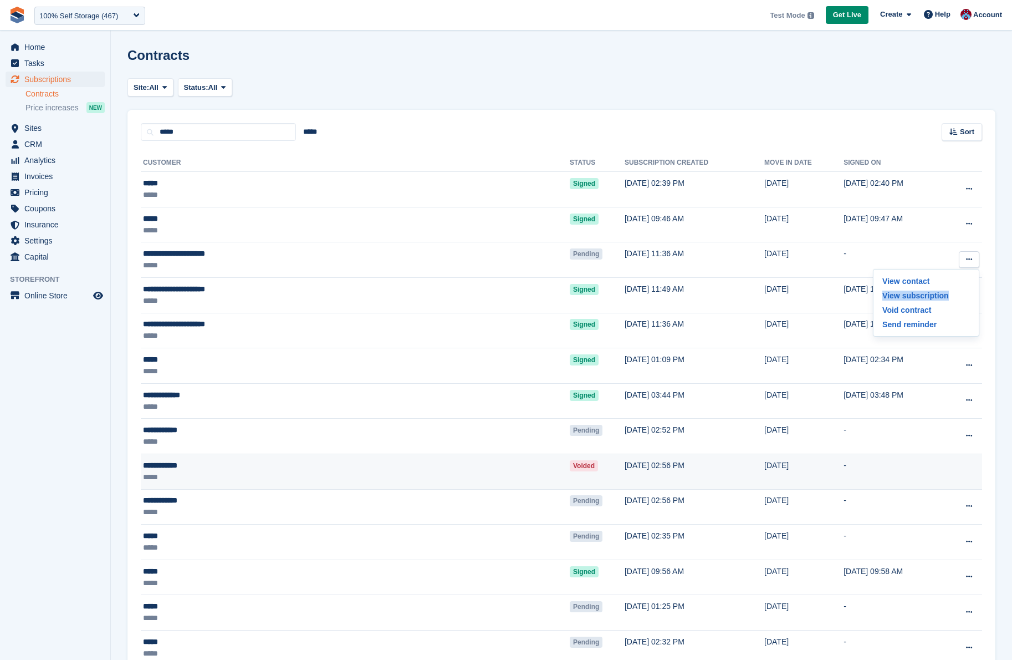
scroll to position [2, 0]
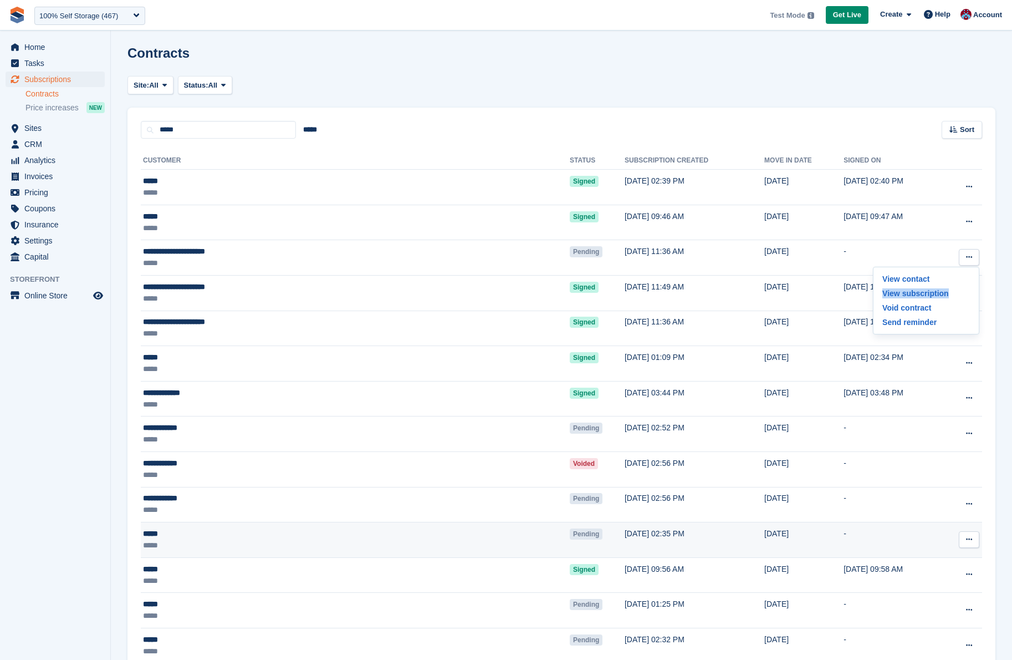
click at [968, 542] on icon at bounding box center [969, 539] width 6 height 7
click at [929, 574] on p "View subscription" at bounding box center [926, 575] width 96 height 14
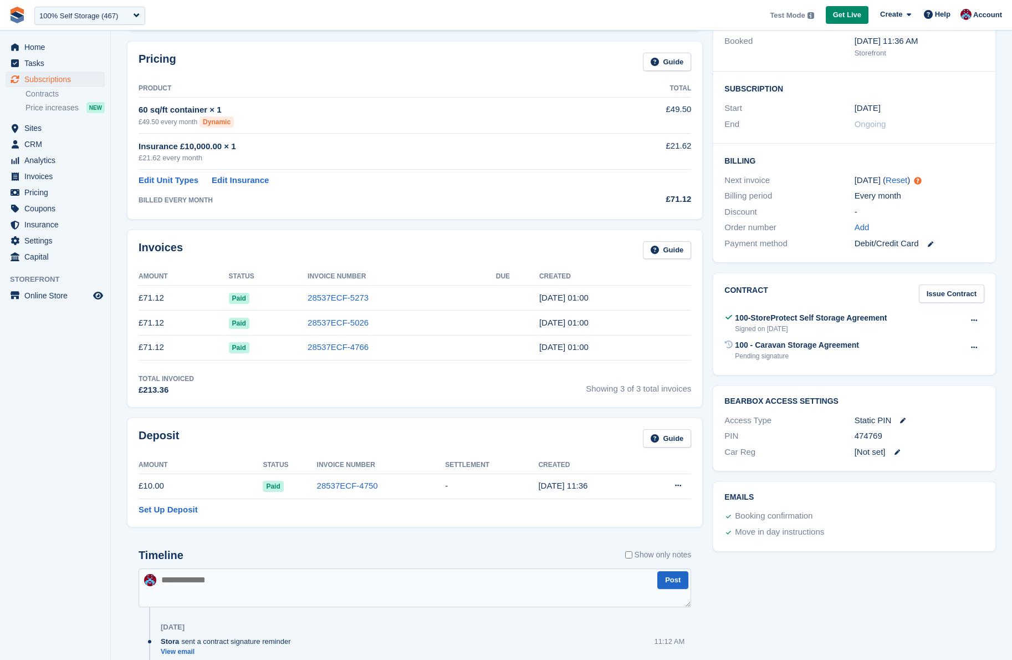
scroll to position [170, 0]
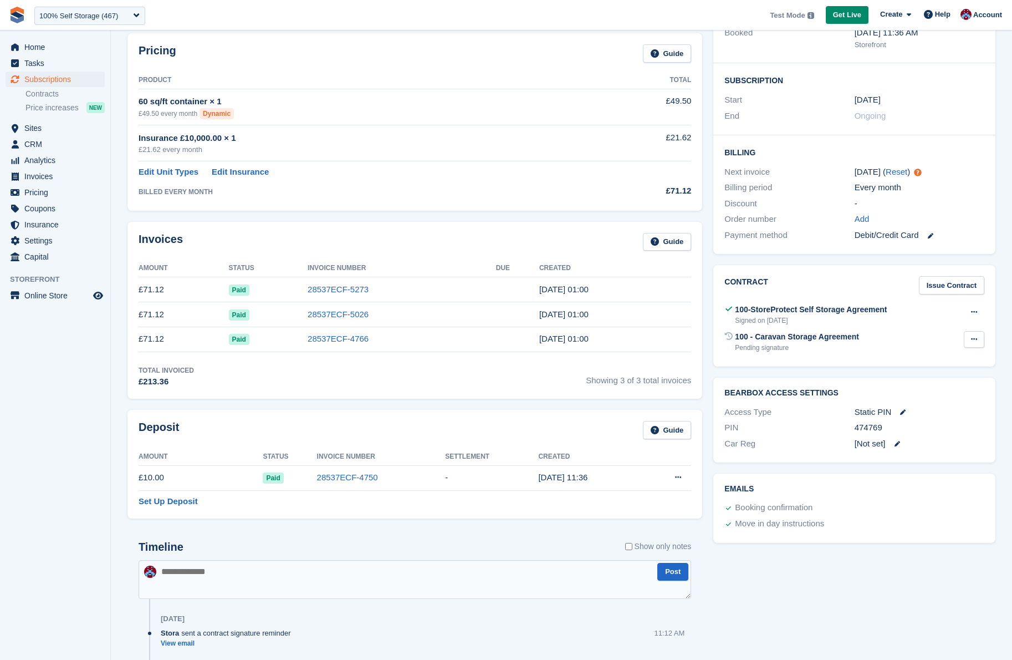
click at [972, 335] on icon at bounding box center [974, 338] width 6 height 7
click at [976, 308] on icon at bounding box center [974, 311] width 6 height 7
click at [973, 337] on div "Void contract Send reminder" at bounding box center [974, 344] width 21 height 26
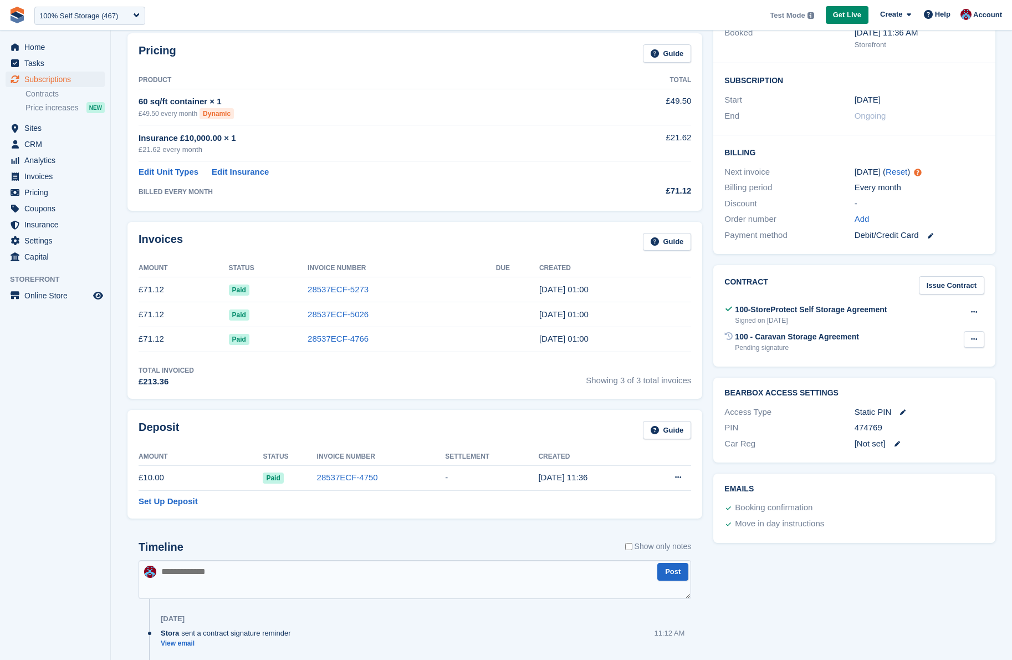
click at [980, 331] on button at bounding box center [974, 339] width 21 height 17
click at [1002, 301] on section "David Testing Pandadoc 88130 View on Stripe Cancel Subscription Allocation Unit…" at bounding box center [562, 370] width 902 height 1083
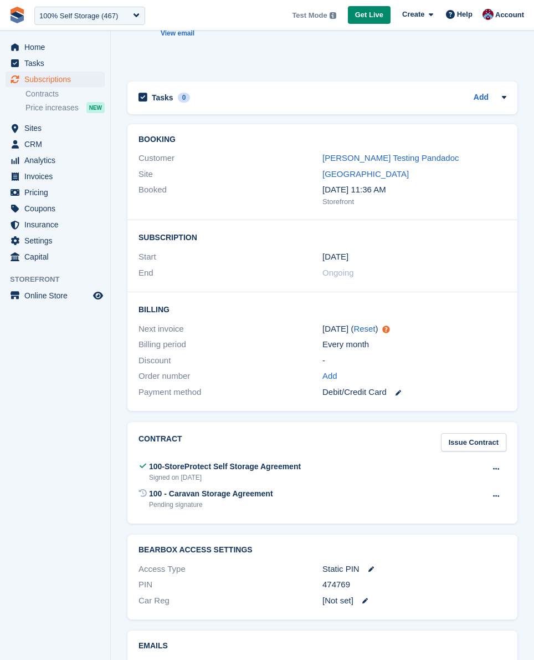
scroll to position [1052, 0]
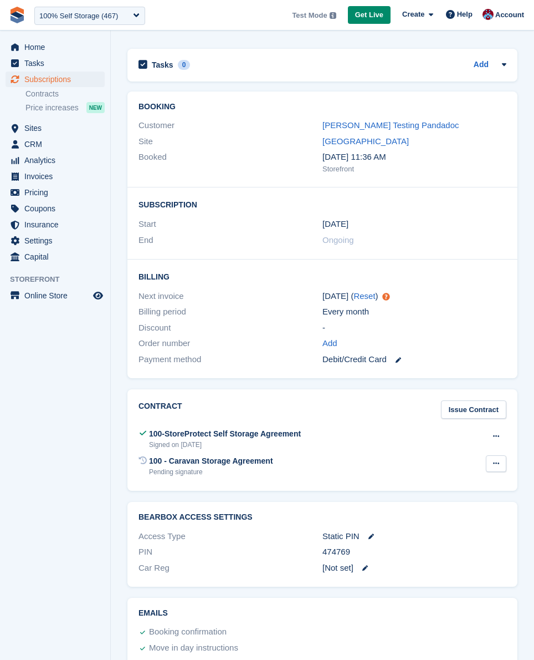
click at [496, 460] on icon at bounding box center [496, 463] width 6 height 7
click at [500, 428] on button at bounding box center [496, 436] width 21 height 17
click at [495, 460] on icon at bounding box center [496, 463] width 6 height 7
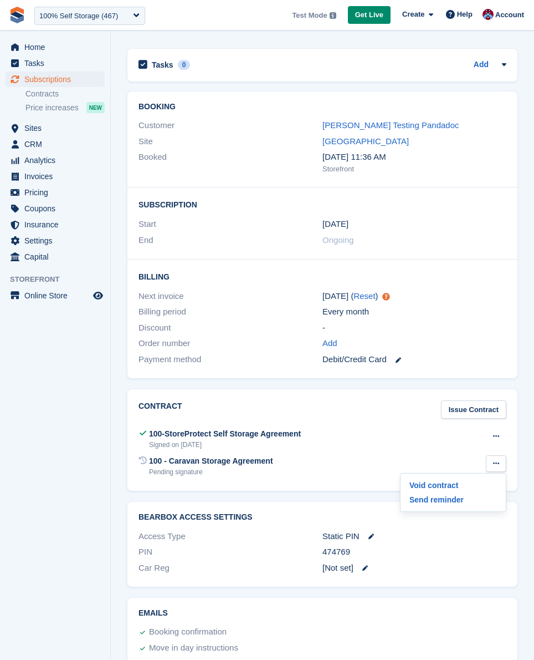
click at [493, 460] on icon at bounding box center [496, 463] width 6 height 7
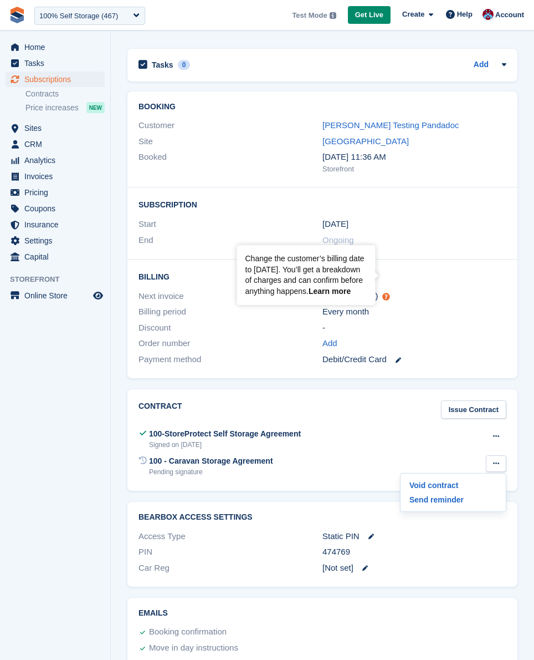
click at [347, 292] on link "Learn more" at bounding box center [330, 291] width 42 height 9
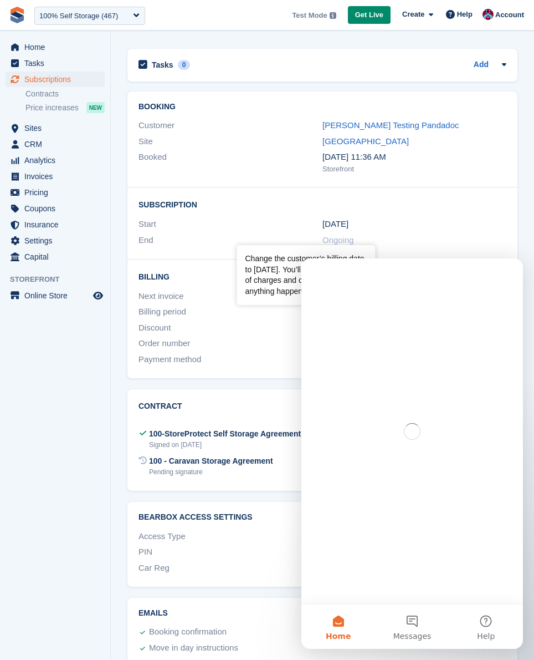
scroll to position [0, 0]
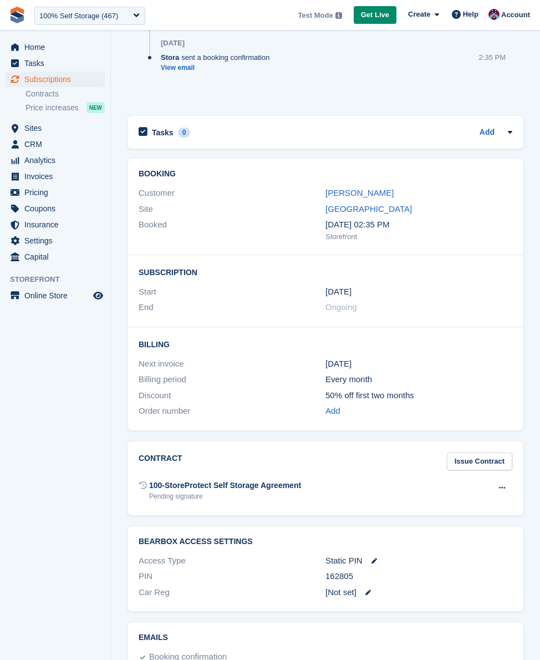
scroll to position [806, 0]
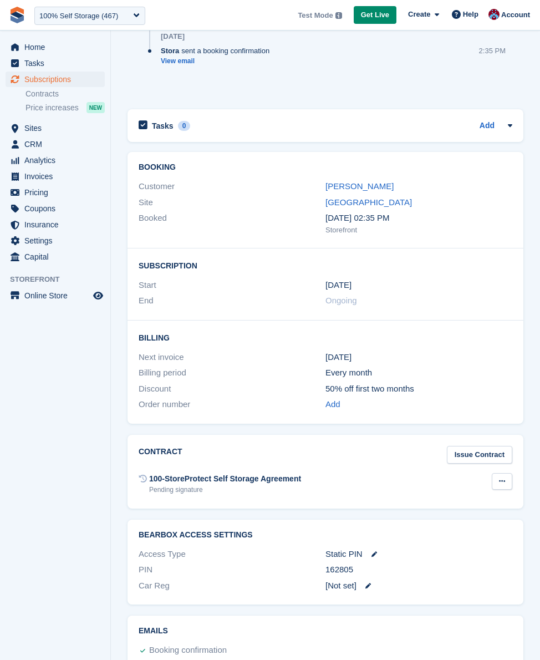
click at [497, 478] on button at bounding box center [502, 481] width 21 height 17
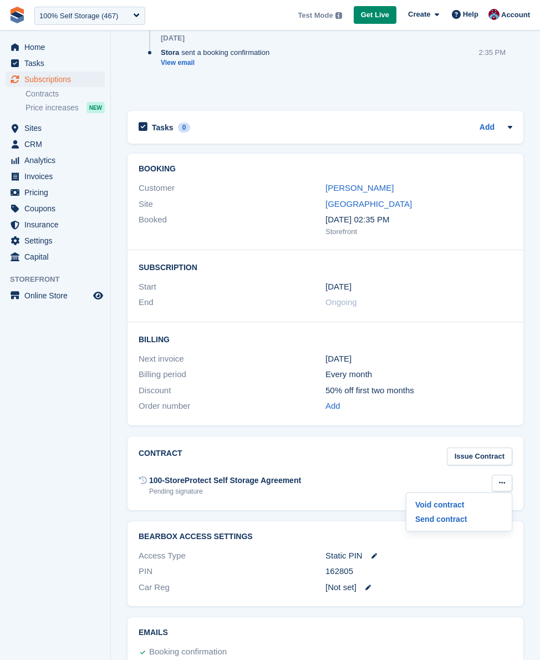
drag, startPoint x: 503, startPoint y: 480, endPoint x: 23, endPoint y: 450, distance: 480.5
click at [503, 480] on icon at bounding box center [502, 482] width 6 height 7
click at [150, 482] on div "100-StoreProtect Self Storage Agreement" at bounding box center [225, 480] width 152 height 12
click at [502, 482] on icon at bounding box center [502, 481] width 6 height 7
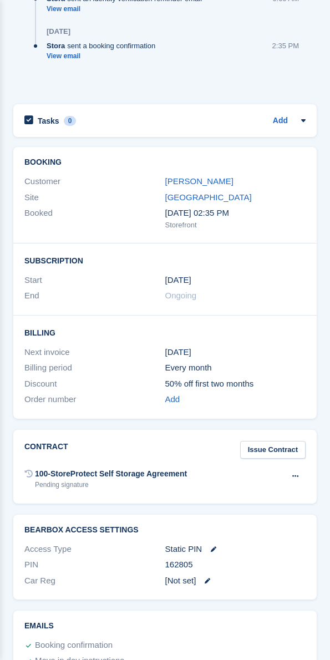
scroll to position [851, 0]
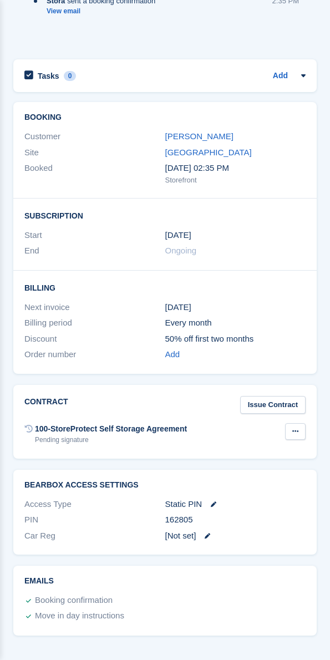
click at [297, 431] on icon at bounding box center [295, 430] width 6 height 7
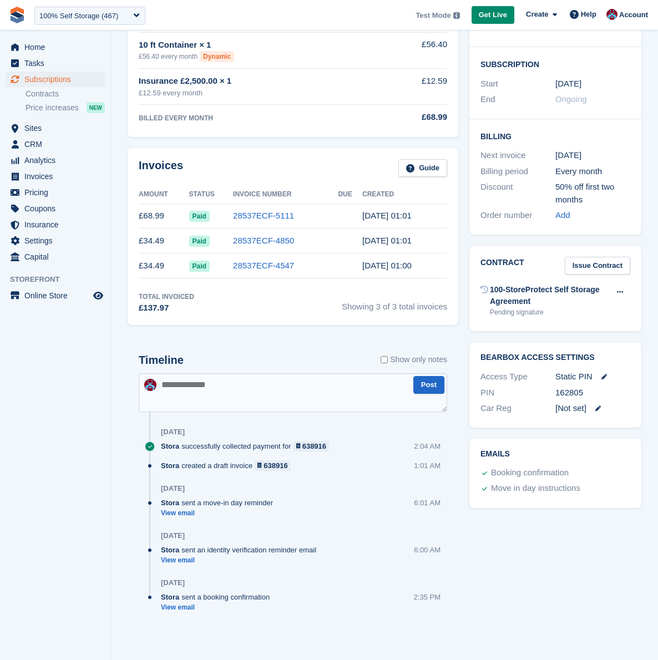
scroll to position [55, 0]
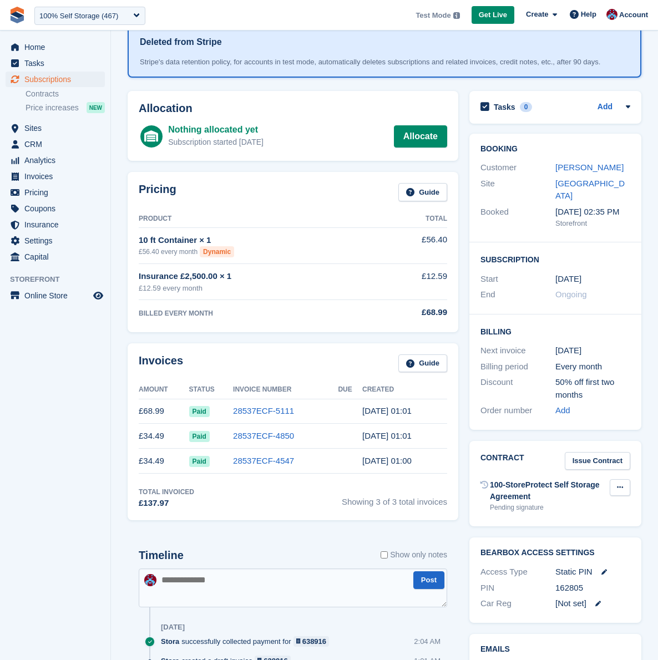
click at [625, 482] on button at bounding box center [619, 487] width 21 height 17
click at [643, 485] on div "Contract Issue Contract 100-StoreProtect Self Storage Agreement Pending signatu…" at bounding box center [555, 483] width 183 height 97
click at [615, 483] on button at bounding box center [619, 487] width 21 height 17
click at [649, 480] on section "David 84515 Deleted from Stripe Stripe's data retention policy, for accounts in…" at bounding box center [384, 400] width 547 height 910
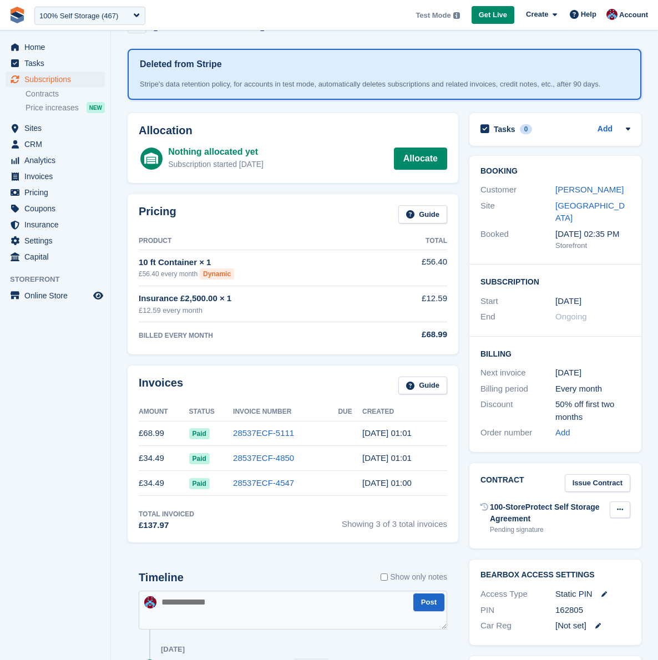
click at [622, 507] on icon at bounding box center [620, 509] width 6 height 7
click at [619, 506] on icon at bounding box center [620, 509] width 6 height 7
